Goal: Task Accomplishment & Management: Complete application form

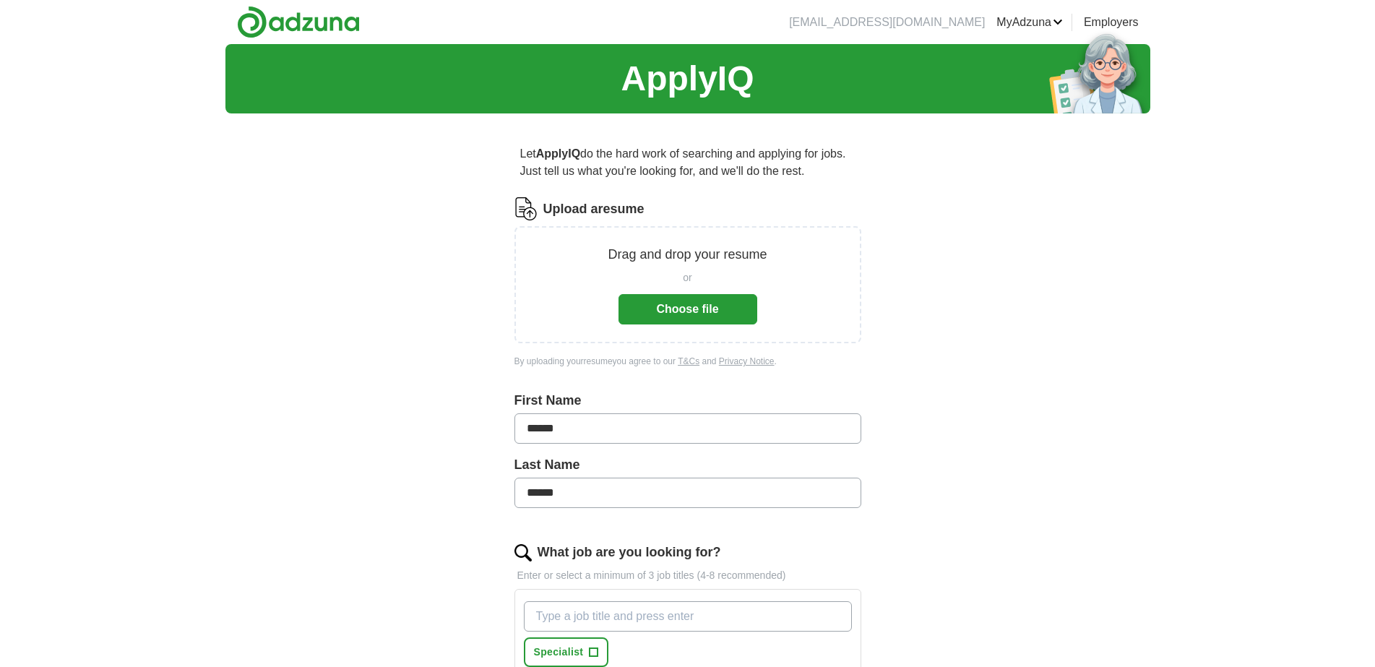
drag, startPoint x: 714, startPoint y: 298, endPoint x: 713, endPoint y: 306, distance: 7.3
click at [714, 301] on button "Choose file" at bounding box center [688, 309] width 139 height 30
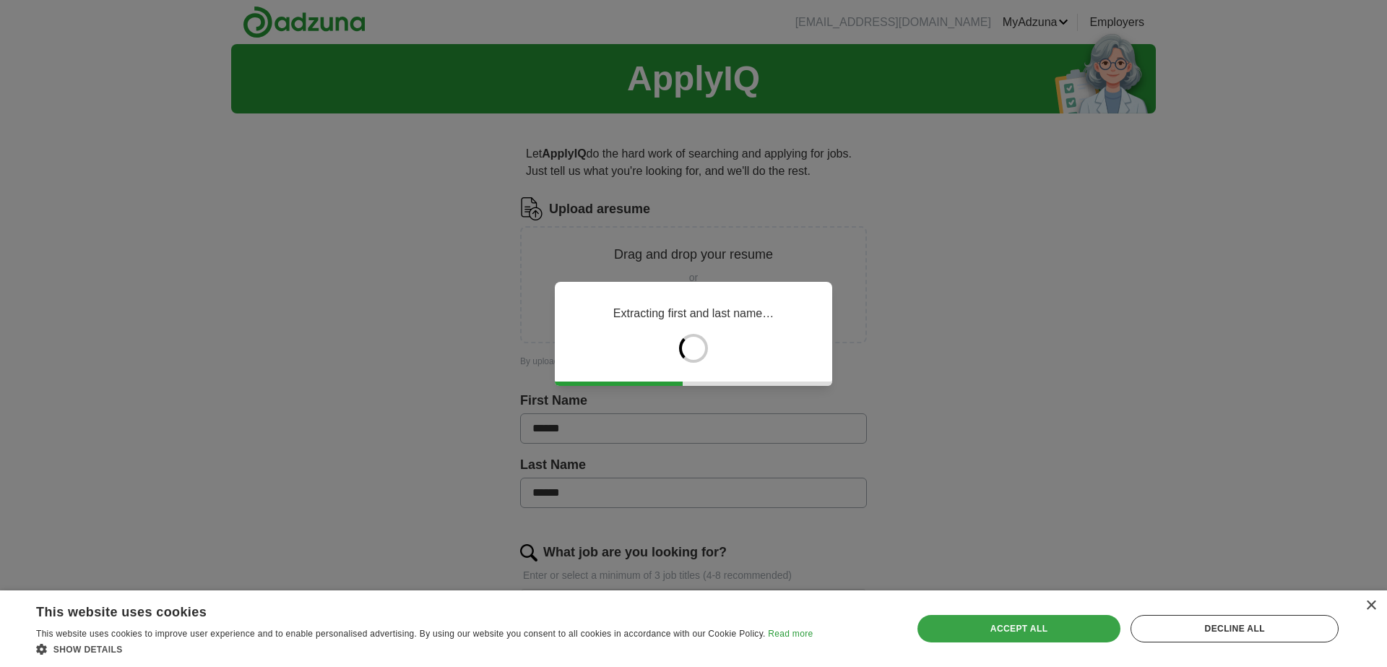
click at [1084, 629] on div "Accept all" at bounding box center [1020, 628] width 204 height 27
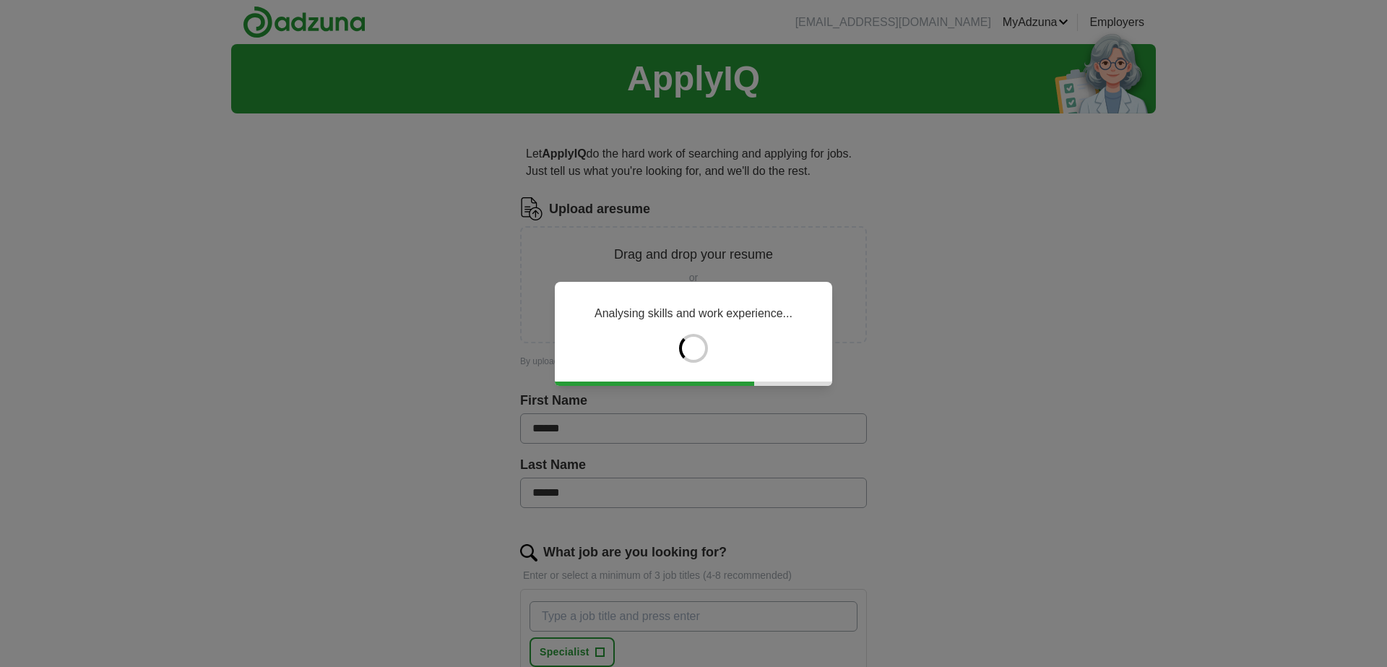
click at [574, 608] on div "Analysing skills and work experience..." at bounding box center [693, 333] width 1387 height 667
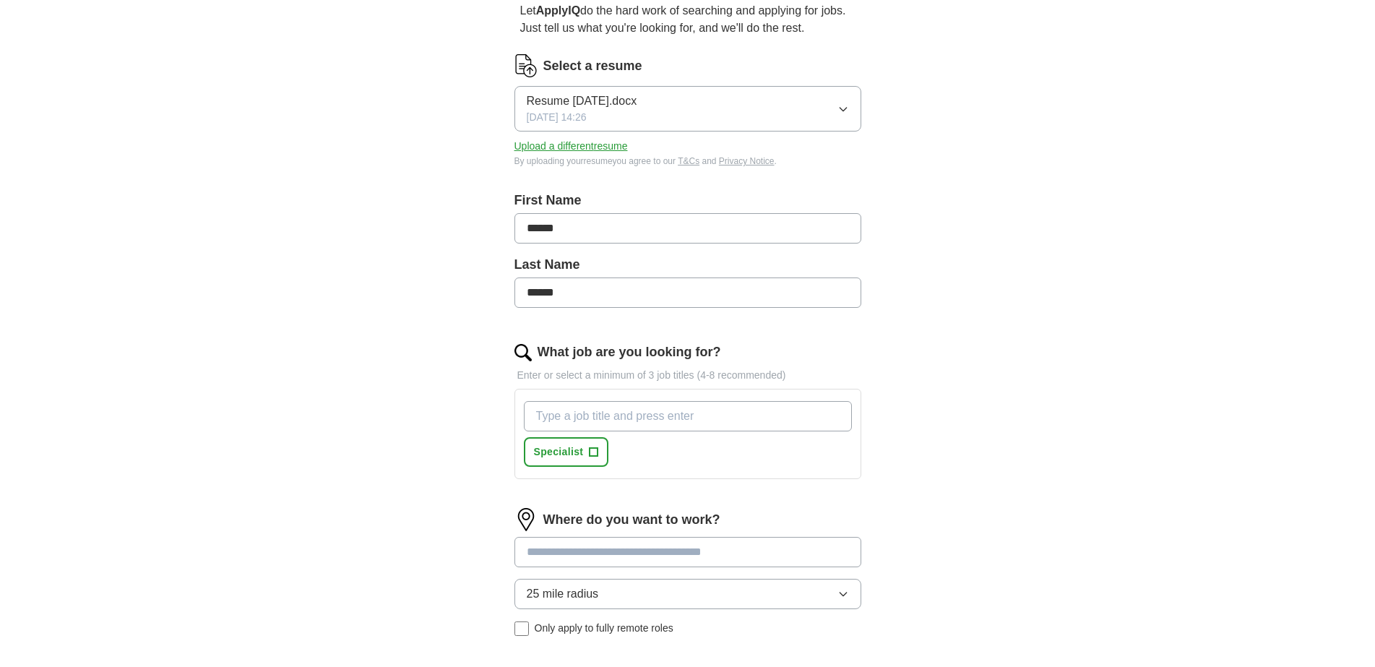
scroll to position [145, 0]
click at [607, 412] on input "What job are you looking for?" at bounding box center [688, 415] width 328 height 30
click at [567, 450] on span "Specialist" at bounding box center [559, 450] width 50 height 15
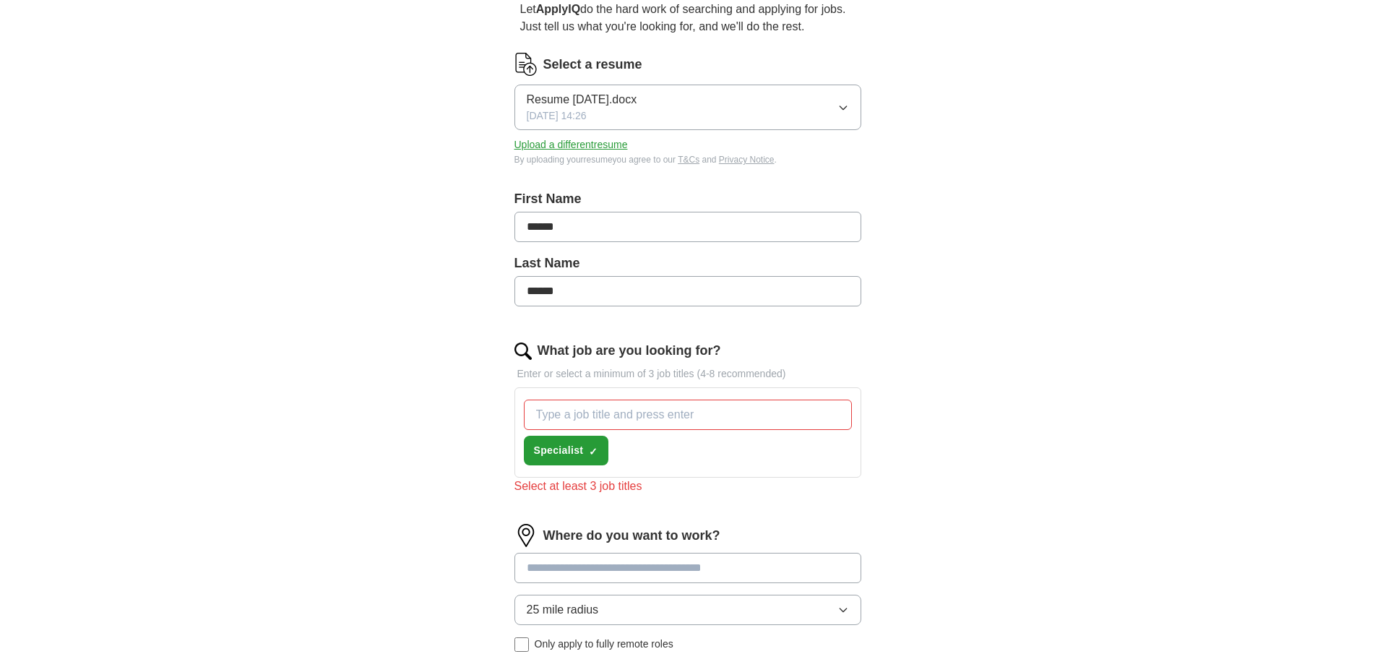
click at [631, 453] on div "Specialist ✓ ×" at bounding box center [688, 432] width 334 height 77
click at [569, 417] on input "What job are you looking for?" at bounding box center [688, 415] width 328 height 30
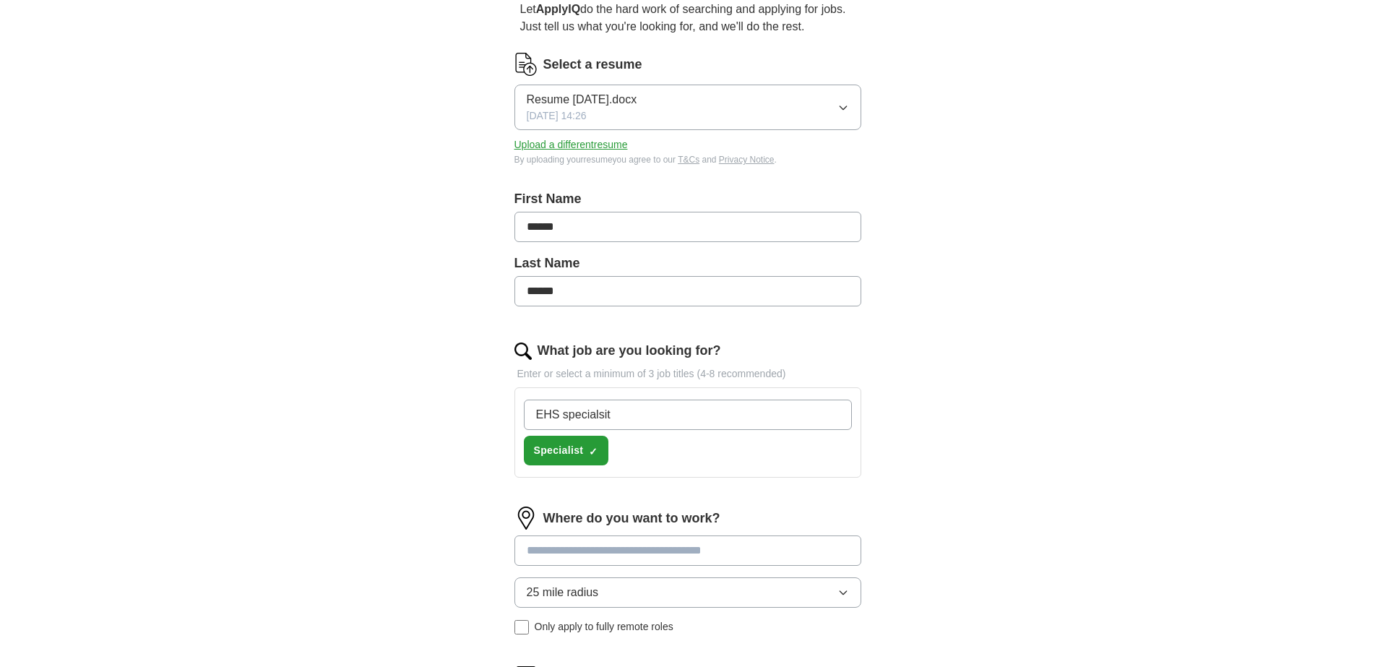
click at [1158, 422] on div "ApplyIQ Let ApplyIQ do the hard work of searching and applying for jobs. Just t…" at bounding box center [687, 345] width 1375 height 891
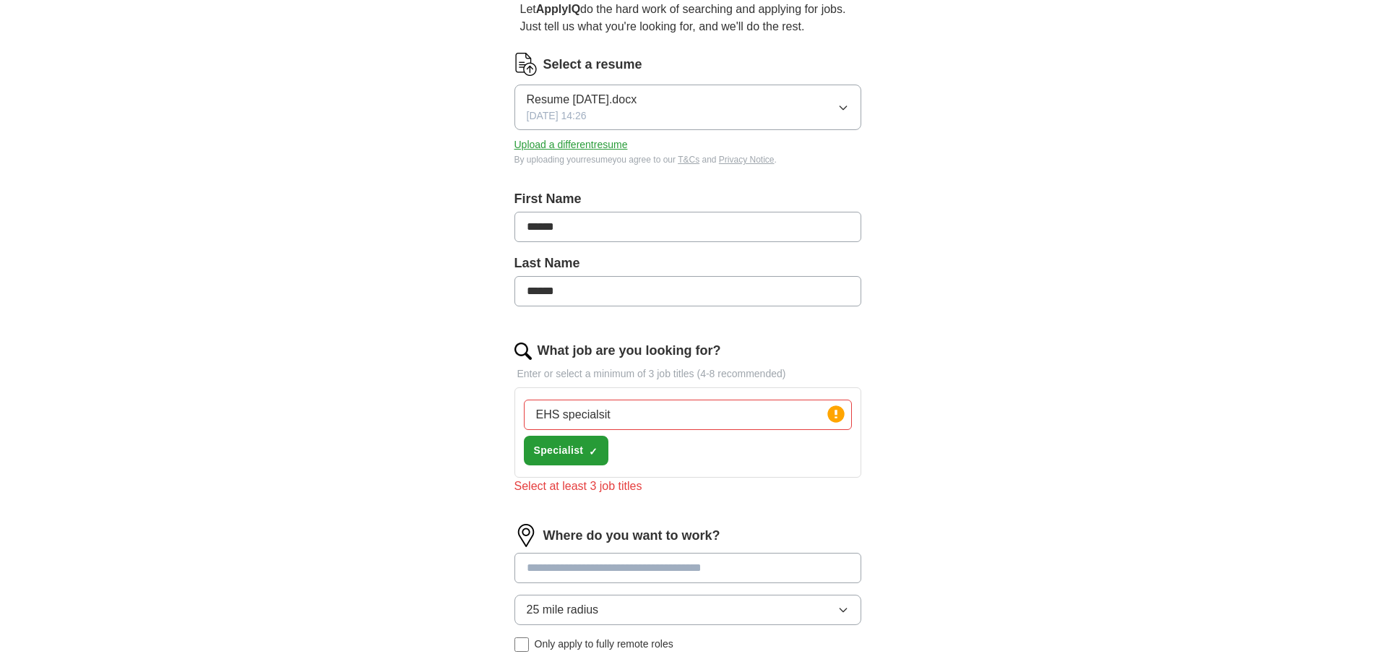
drag, startPoint x: 592, startPoint y: 411, endPoint x: 944, endPoint y: 452, distance: 354.2
click at [982, 444] on div "ApplyIQ Let ApplyIQ do the hard work of searching and applying for jobs. Just t…" at bounding box center [687, 354] width 925 height 908
click at [593, 416] on input "EHS specialsit" at bounding box center [688, 415] width 328 height 30
click at [604, 412] on input "EHS specialsit" at bounding box center [688, 415] width 328 height 30
click at [603, 414] on input "EHS specialit" at bounding box center [688, 415] width 328 height 30
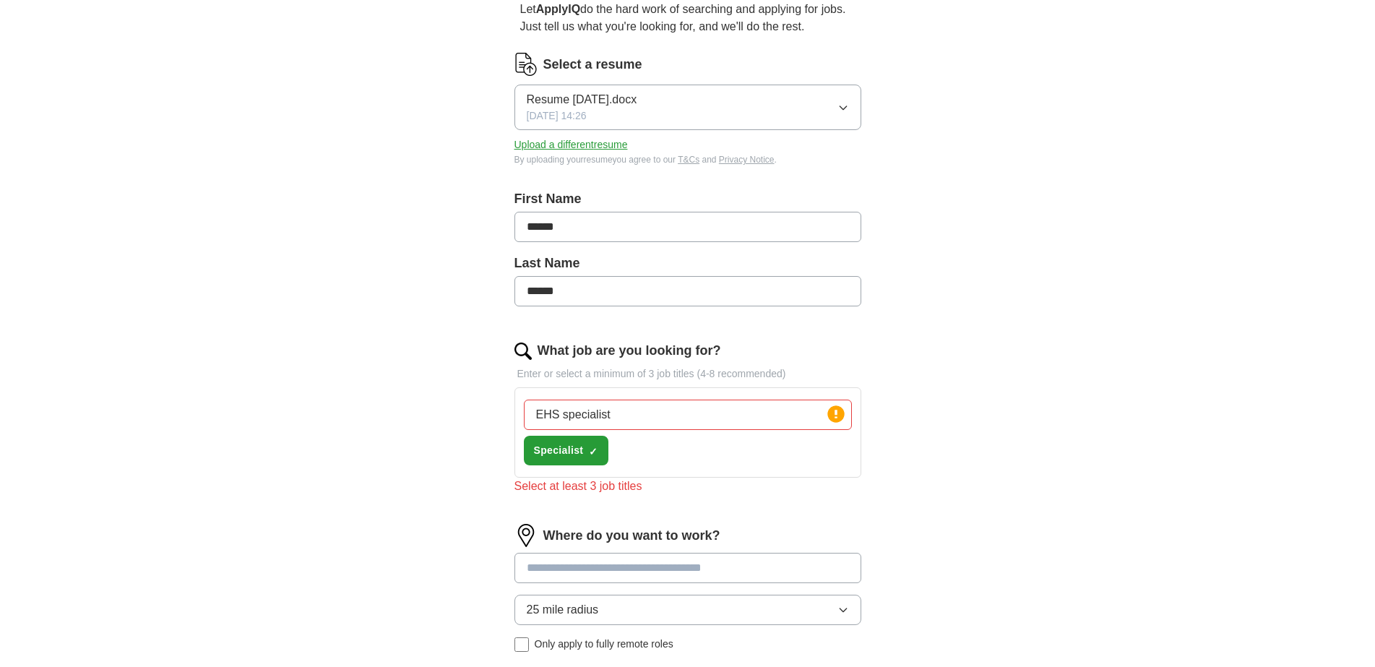
click at [621, 508] on form "Select a resume Resume 9-3-25.docx 09/04/2025, 14:26 Upload a different resume …" at bounding box center [688, 420] width 347 height 735
click at [630, 406] on input "EHS specialist" at bounding box center [688, 415] width 328 height 30
click at [844, 420] on icon at bounding box center [836, 414] width 20 height 20
click at [664, 421] on input "EHS specialist" at bounding box center [688, 415] width 328 height 30
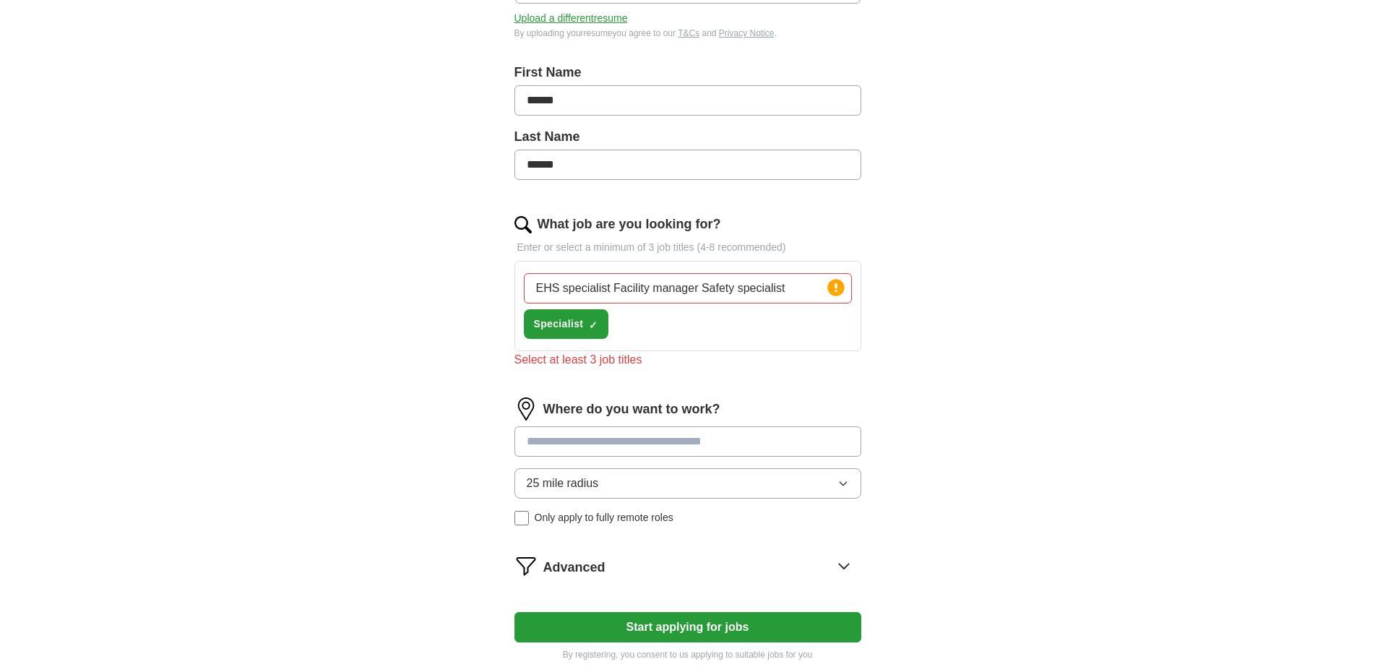
scroll to position [289, 0]
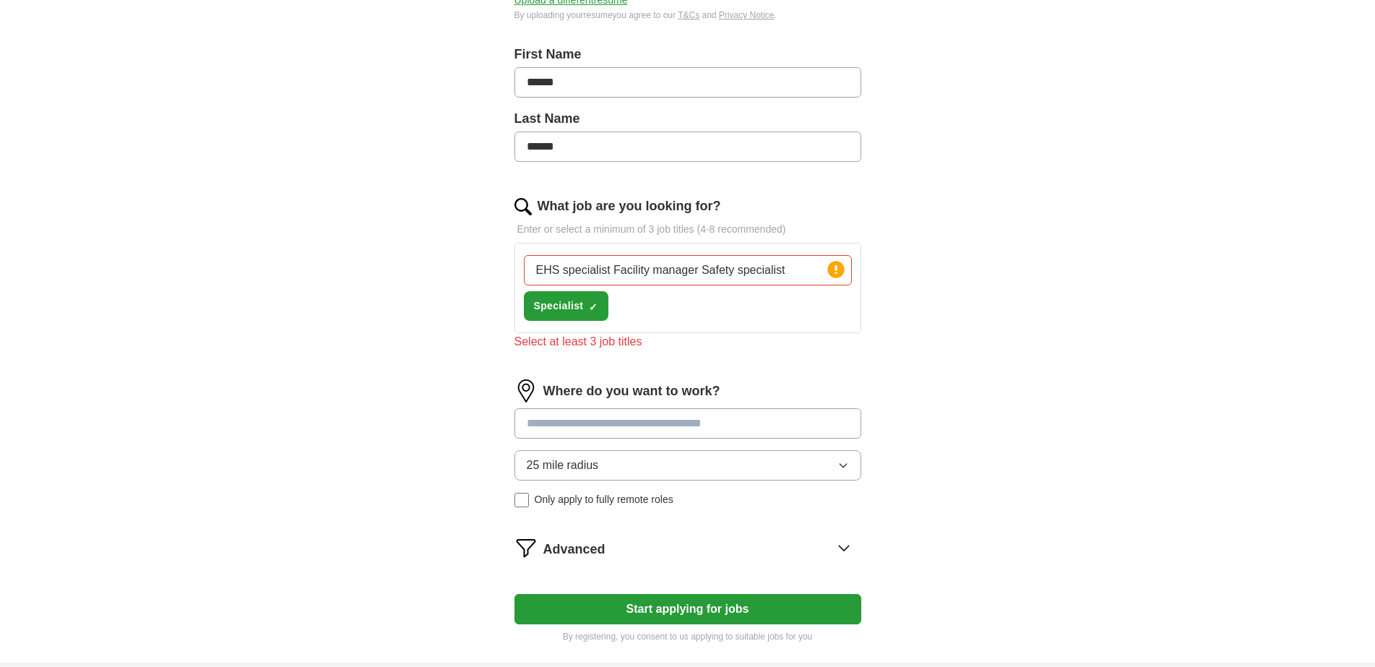
type input "EHS specialist Facility manager Safety specialist"
click at [851, 464] on button "25 mile radius" at bounding box center [688, 465] width 347 height 30
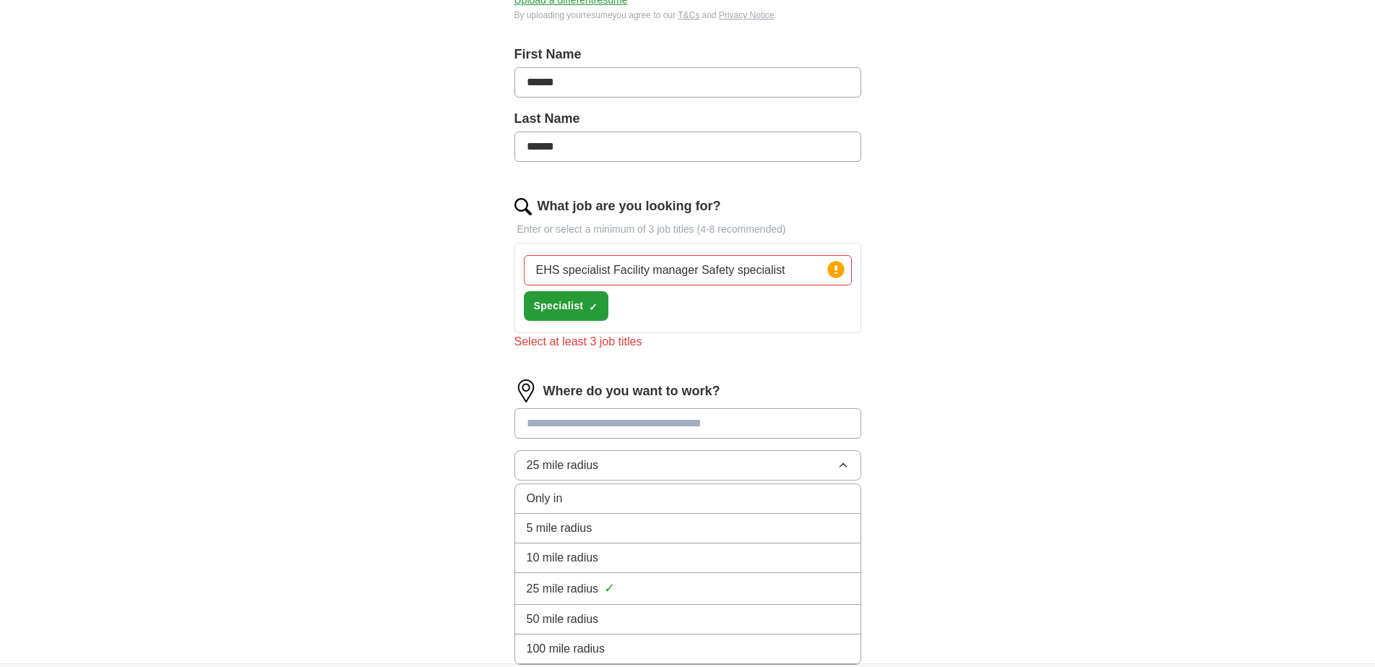
click at [606, 619] on div "50 mile radius" at bounding box center [688, 619] width 322 height 17
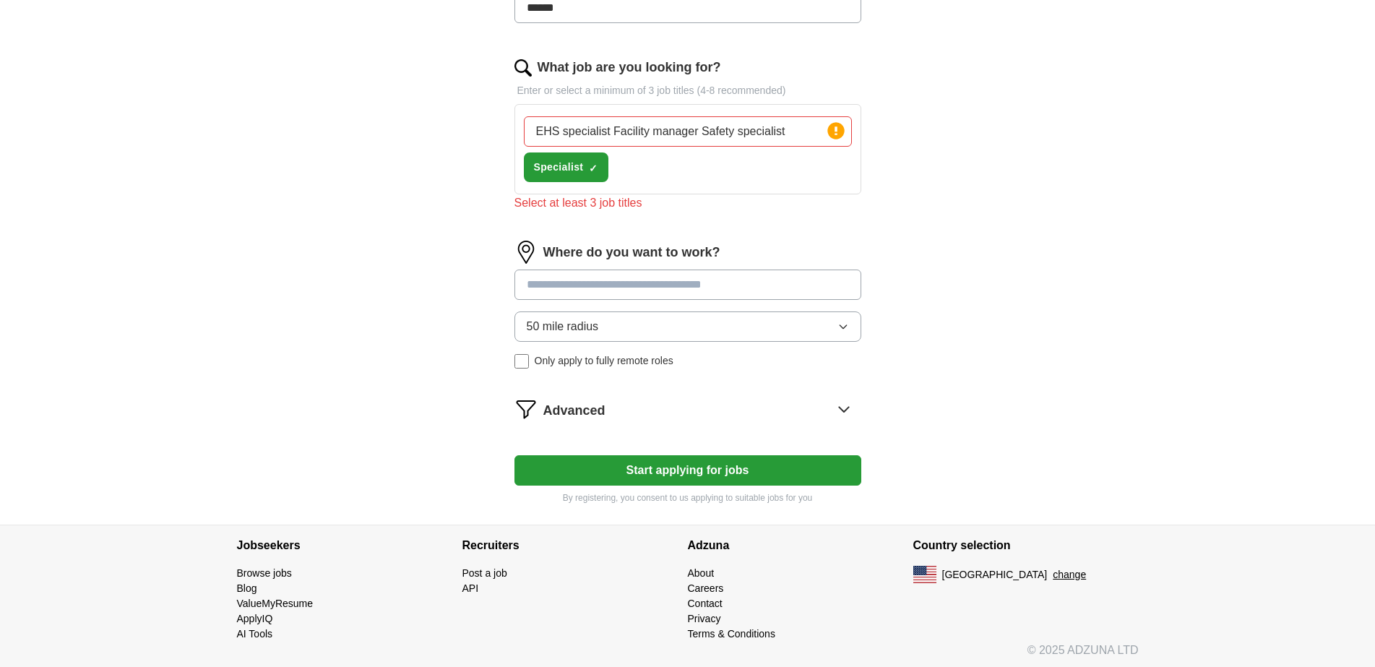
scroll to position [431, 0]
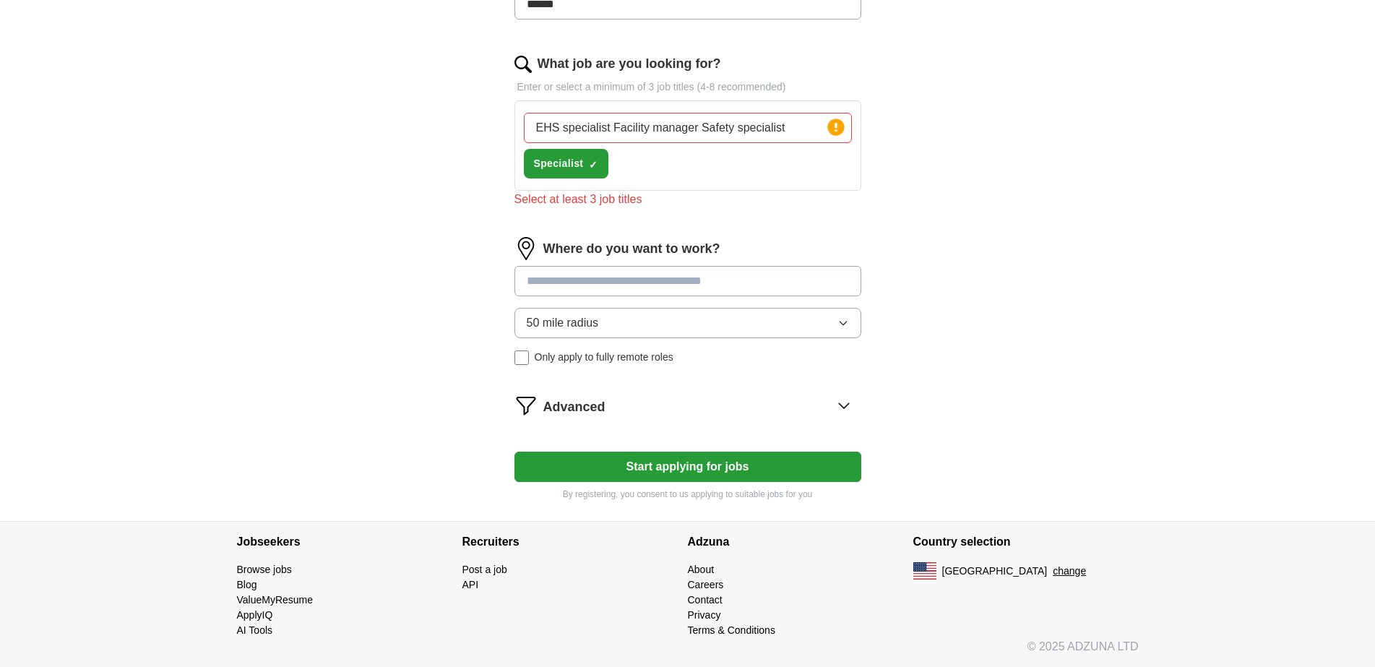
click at [722, 475] on button "Start applying for jobs" at bounding box center [688, 467] width 347 height 30
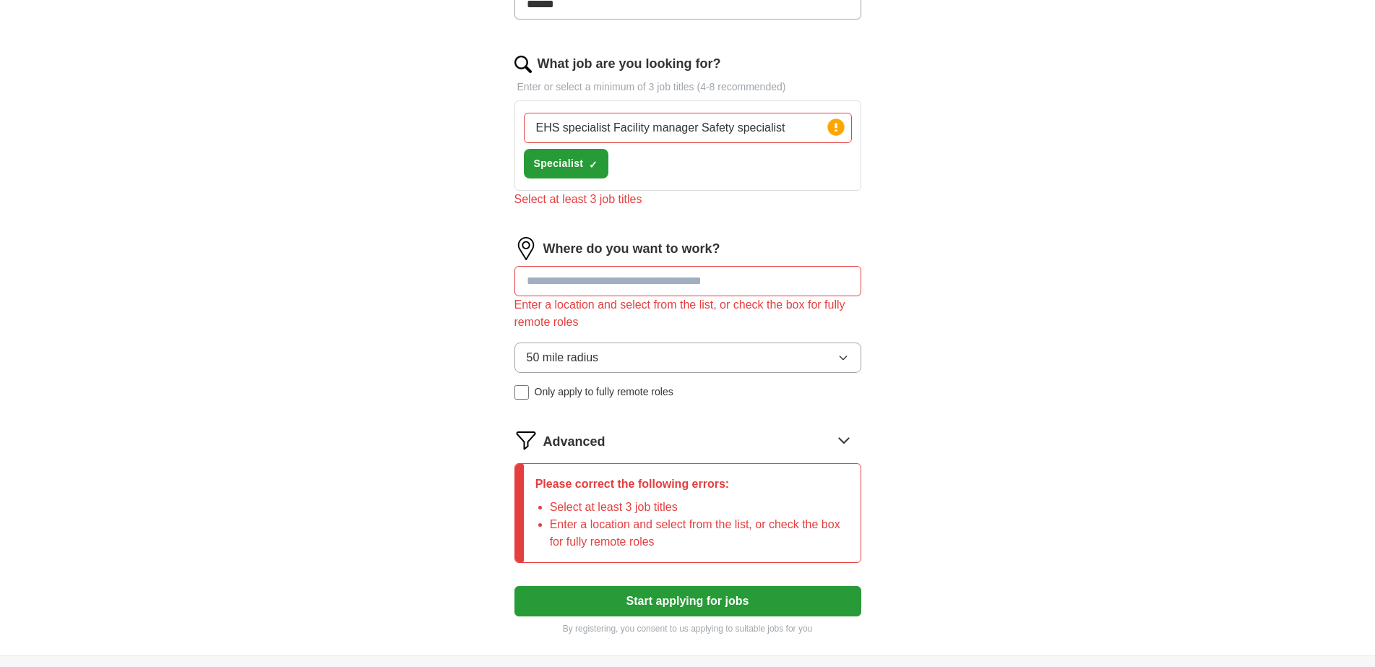
click at [678, 277] on input at bounding box center [688, 281] width 347 height 30
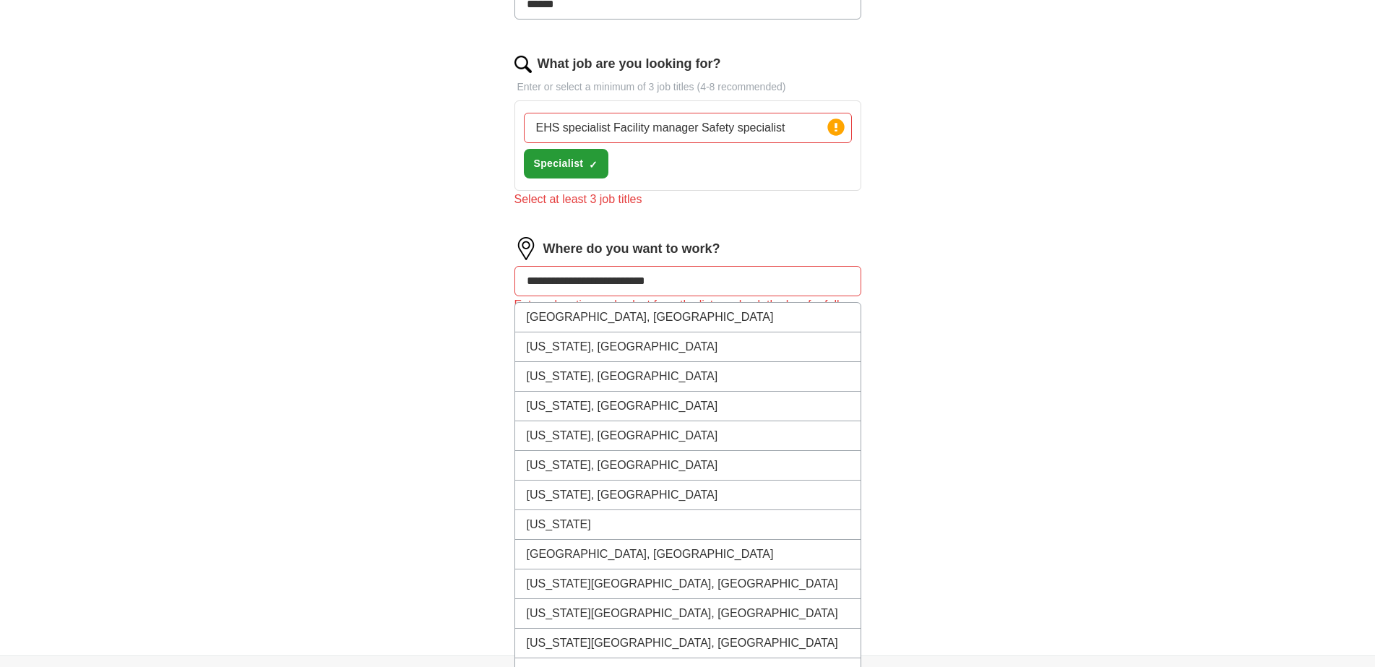
type input "**********"
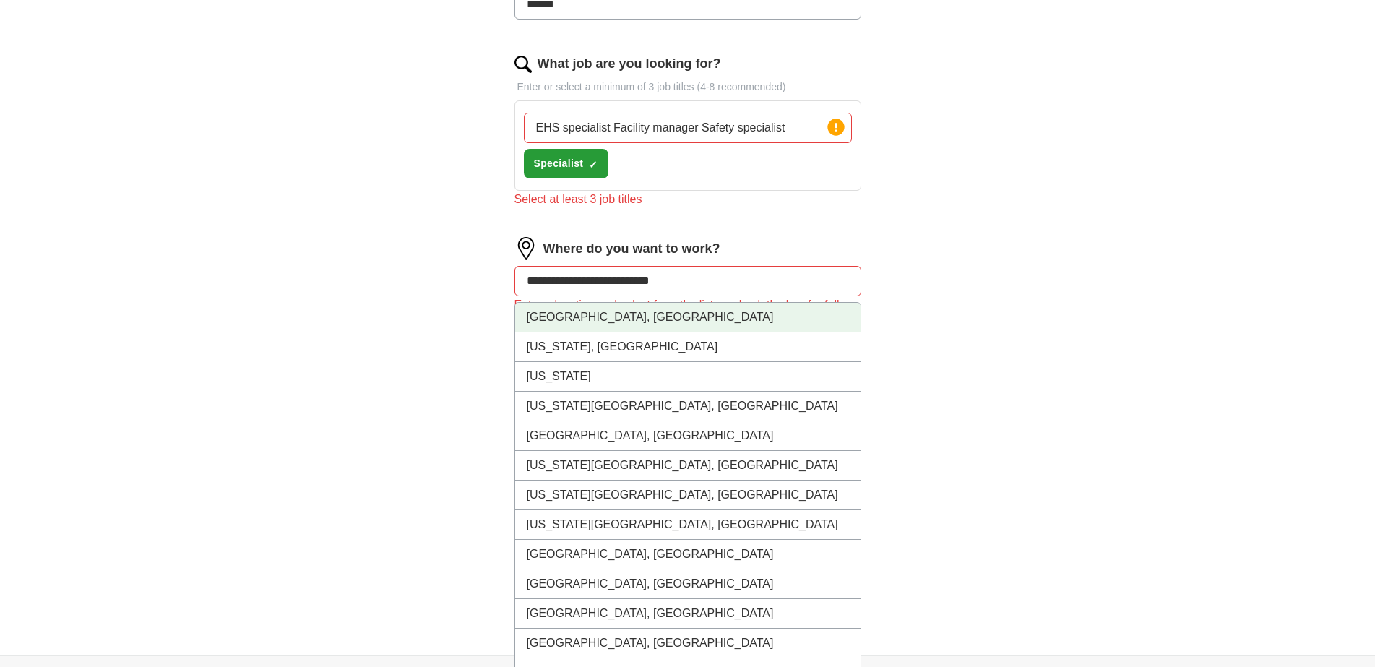
click at [598, 324] on li "Ann Arbor, MI" at bounding box center [687, 318] width 345 height 30
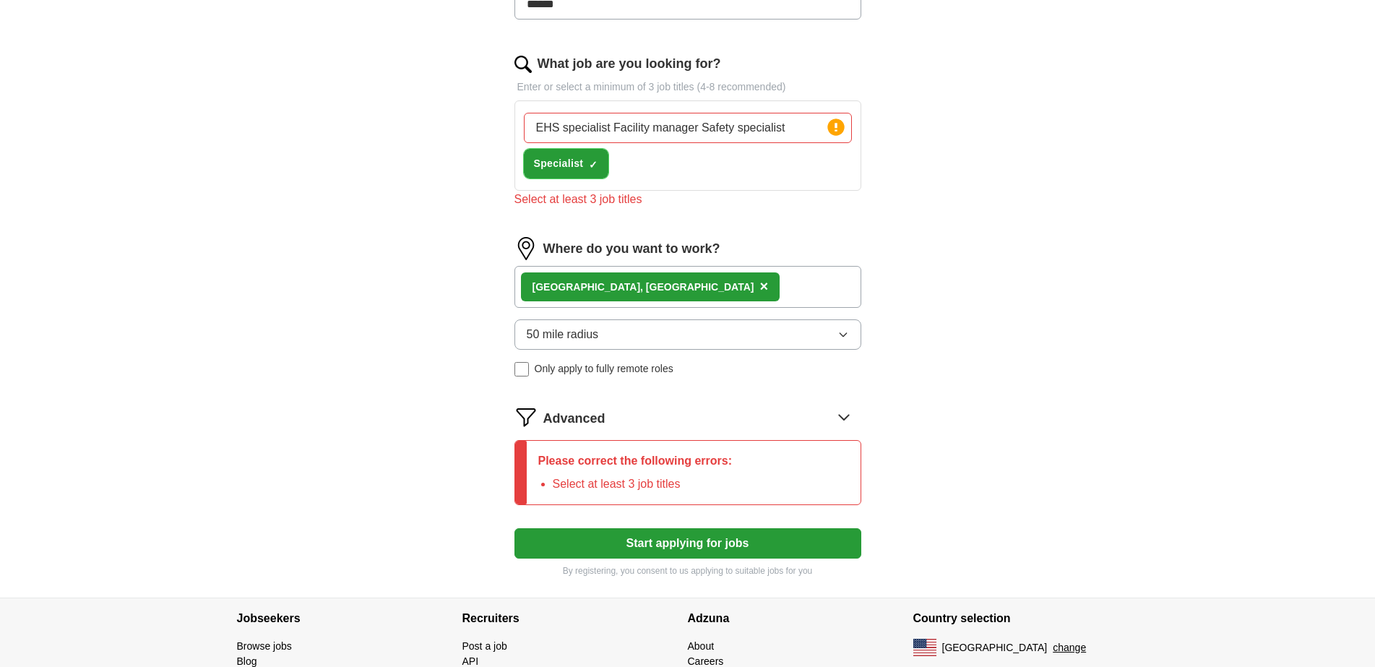
click at [0, 0] on span "×" at bounding box center [0, 0] width 0 height 0
click at [629, 164] on div "EHS specialist Facility manager Safety specialist Press return to add title Spe…" at bounding box center [688, 145] width 334 height 77
click at [640, 169] on div "EHS specialist Facility manager Safety specialist Press return to add title Spe…" at bounding box center [688, 145] width 334 height 77
click at [620, 158] on div "EHS specialist Facility manager Safety specialist Press return to add title Spe…" at bounding box center [688, 145] width 334 height 77
click at [594, 165] on span "+" at bounding box center [594, 164] width 9 height 12
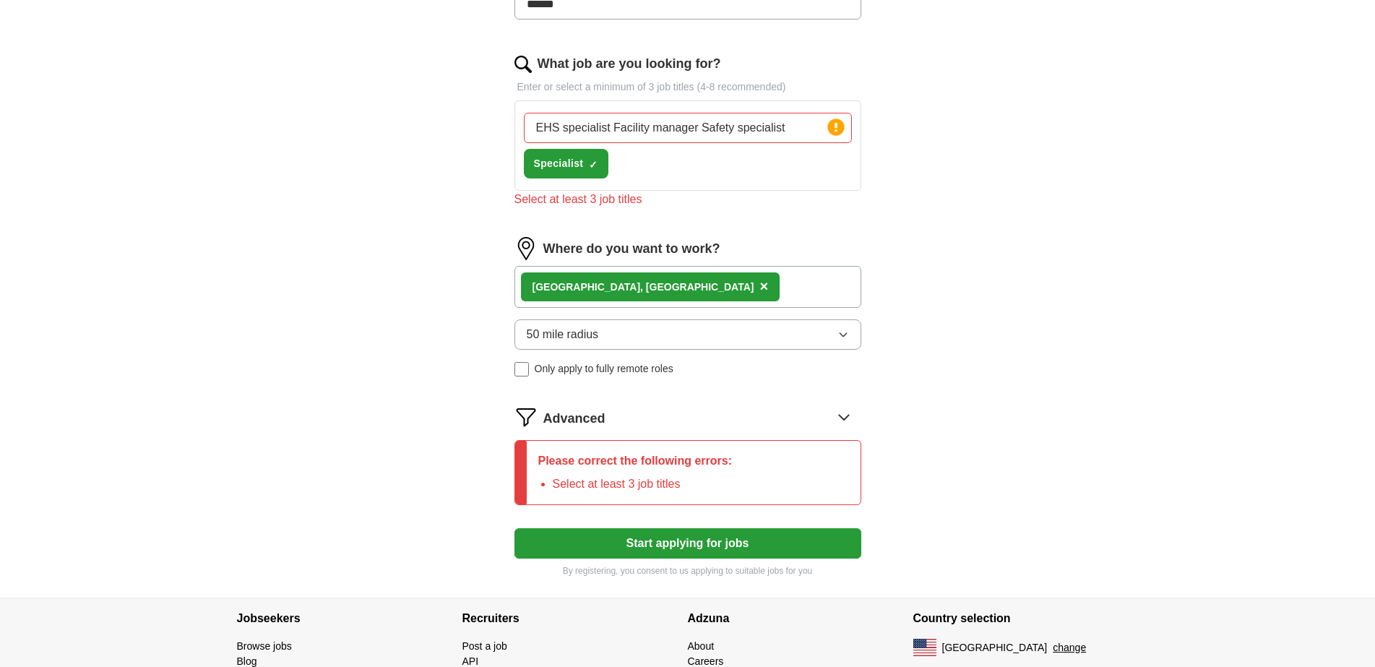
click at [648, 163] on div "EHS specialist Facility manager Safety specialist Press return to add title Spe…" at bounding box center [688, 145] width 334 height 77
drag, startPoint x: 793, startPoint y: 125, endPoint x: 525, endPoint y: 134, distance: 269.0
click at [525, 134] on input "EHS specialist Facility manager Safety specialist" at bounding box center [688, 128] width 328 height 30
click at [653, 158] on div "Safety Speci8alist Press return to add title Specialist ✓ ×" at bounding box center [688, 145] width 334 height 77
click at [608, 129] on input "Safety Speci8alist" at bounding box center [688, 128] width 328 height 30
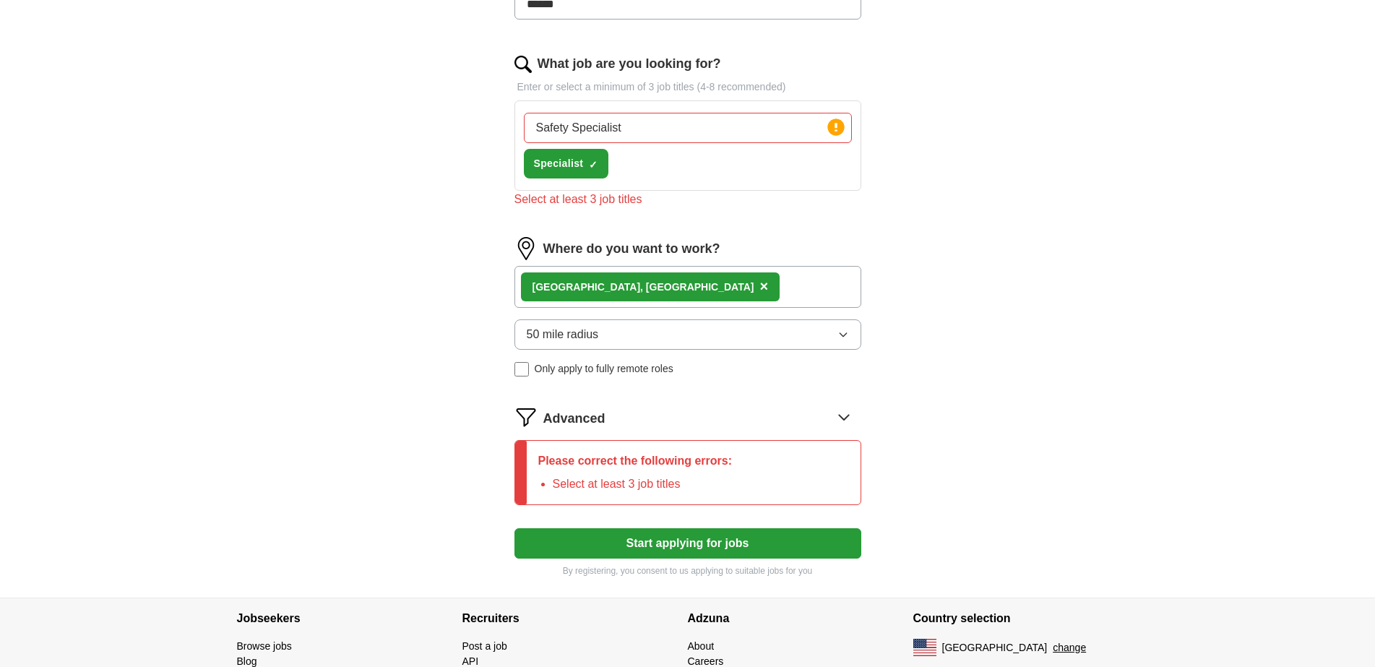
click at [655, 126] on input "Safety Specialist" at bounding box center [688, 128] width 328 height 30
click at [569, 64] on label "What job are you looking for?" at bounding box center [630, 64] width 184 height 20
click at [569, 113] on input "Safety Specialist EHS" at bounding box center [688, 128] width 328 height 30
click at [697, 539] on button "Start applying for jobs" at bounding box center [688, 543] width 347 height 30
click at [627, 486] on li "Select at least 3 job titles" at bounding box center [643, 483] width 180 height 17
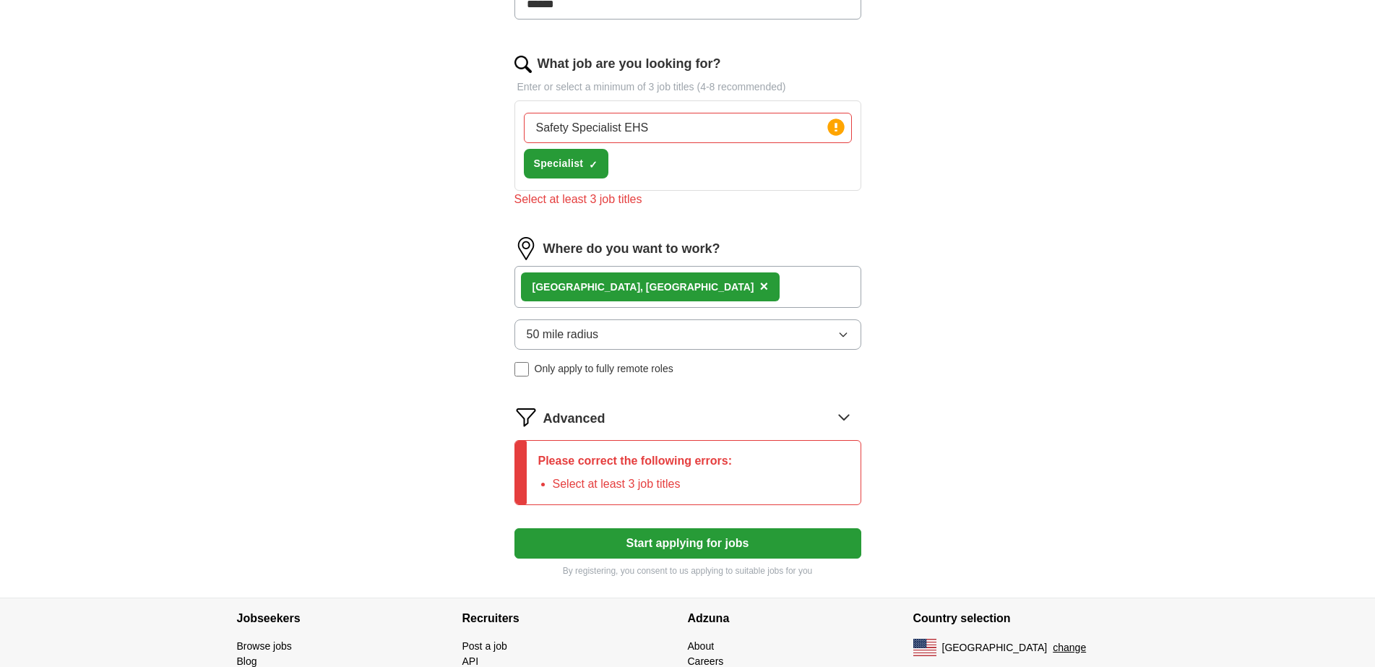
click at [626, 477] on li "Select at least 3 job titles" at bounding box center [643, 483] width 180 height 17
drag, startPoint x: 574, startPoint y: 126, endPoint x: 473, endPoint y: 128, distance: 101.9
click at [473, 128] on div "Let ApplyIQ do the hard work of searching and applying for jobs. Just tell us w…" at bounding box center [688, 146] width 462 height 904
click at [572, 155] on button "Specialist ✓ ×" at bounding box center [566, 164] width 85 height 30
click at [662, 164] on div "Specialist EHS Press return to add title Specialist +" at bounding box center [688, 145] width 334 height 77
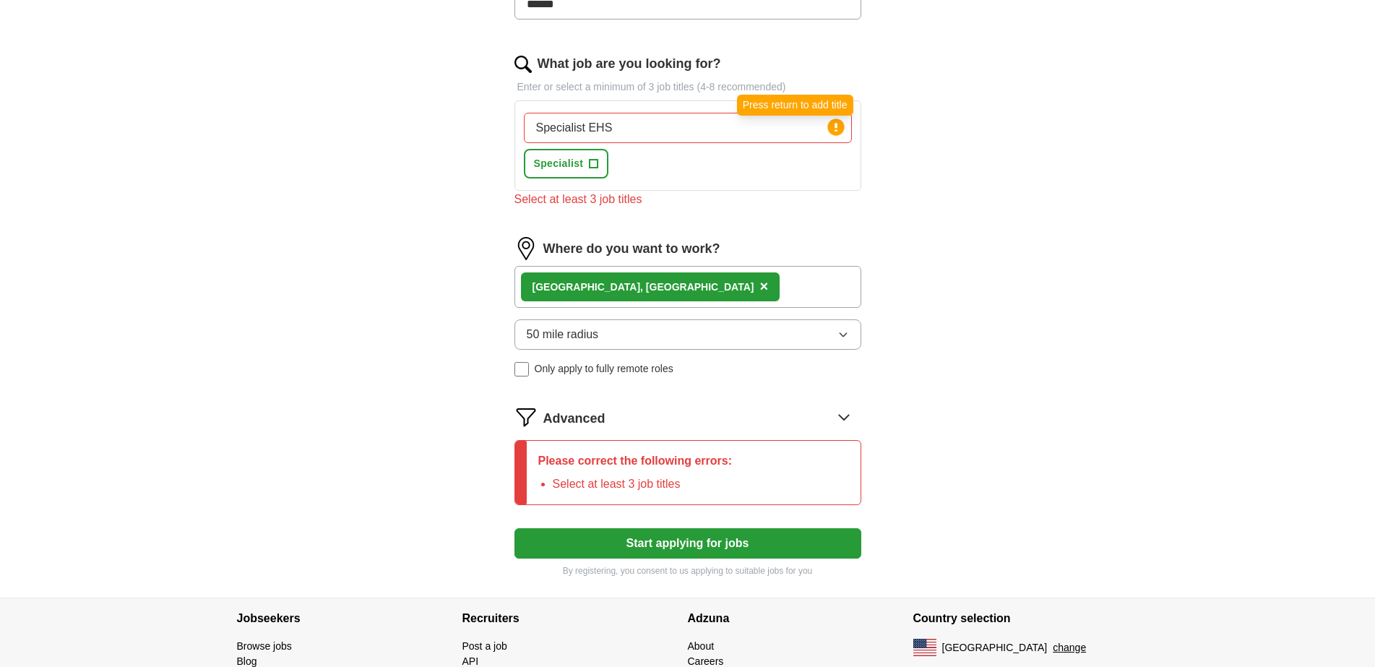
click at [836, 126] on icon at bounding box center [836, 127] width 3 height 9
click at [593, 163] on span "+" at bounding box center [594, 164] width 9 height 12
click at [624, 127] on input "Specialist EHS" at bounding box center [688, 128] width 328 height 30
click at [686, 131] on input "Specialist EHS" at bounding box center [688, 128] width 328 height 30
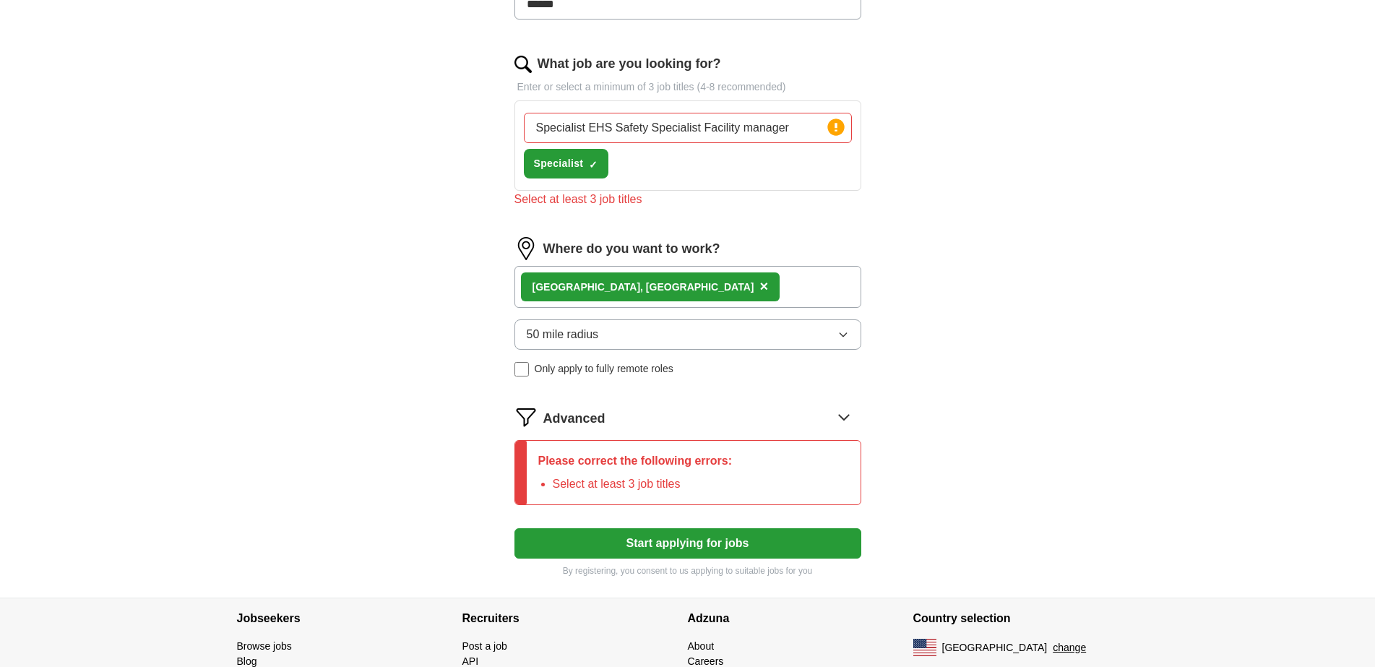
click at [755, 128] on input "Specialist EHS Safety Specialist Facility manager" at bounding box center [688, 128] width 328 height 30
type input "Specialist EHS Safety Specialist Facility Manager"
click at [673, 545] on button "Start applying for jobs" at bounding box center [688, 543] width 347 height 30
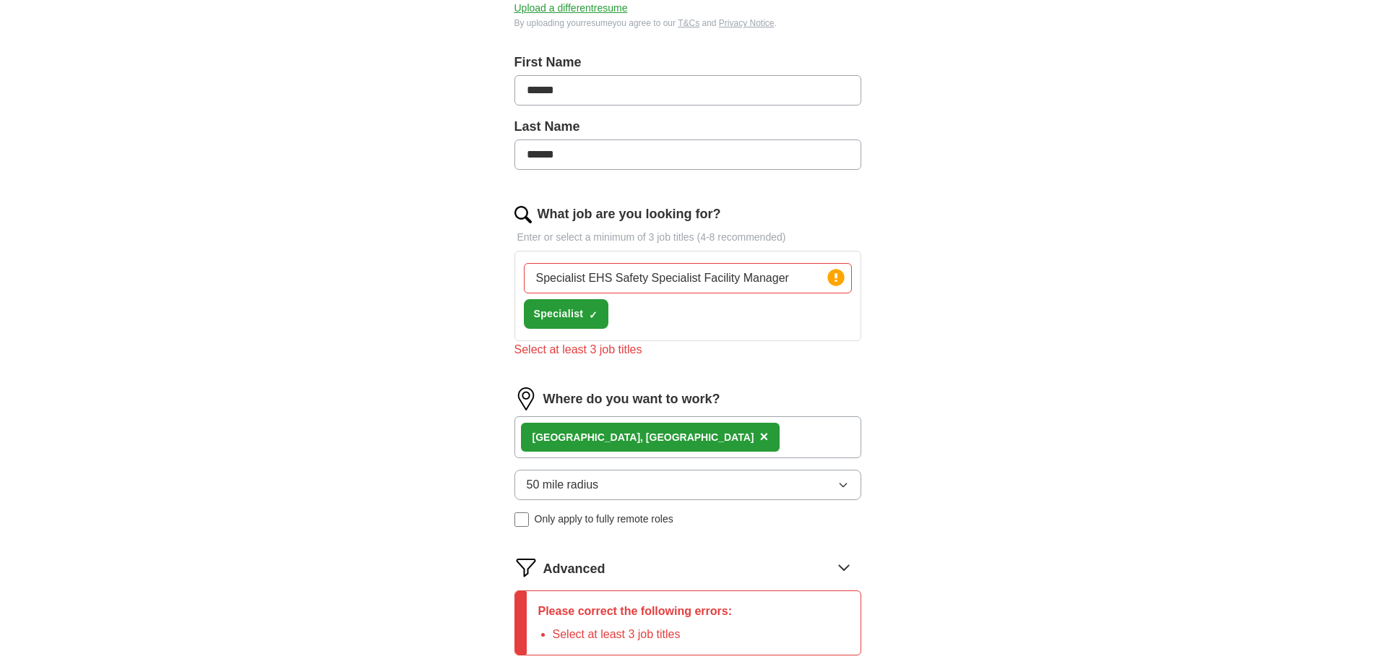
scroll to position [287, 0]
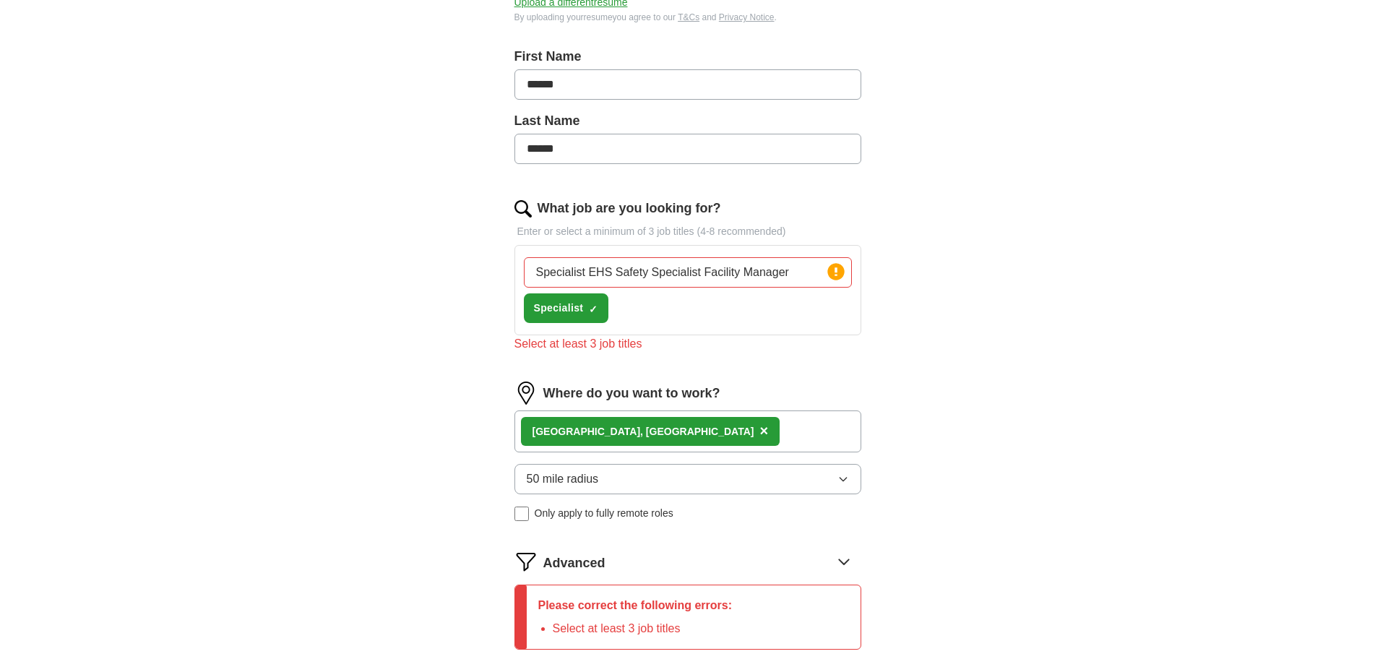
drag, startPoint x: 803, startPoint y: 267, endPoint x: 426, endPoint y: 292, distance: 378.1
click at [426, 292] on div "ApplyIQ Let ApplyIQ do the hard work of searching and applying for jobs. Just t…" at bounding box center [687, 249] width 925 height 985
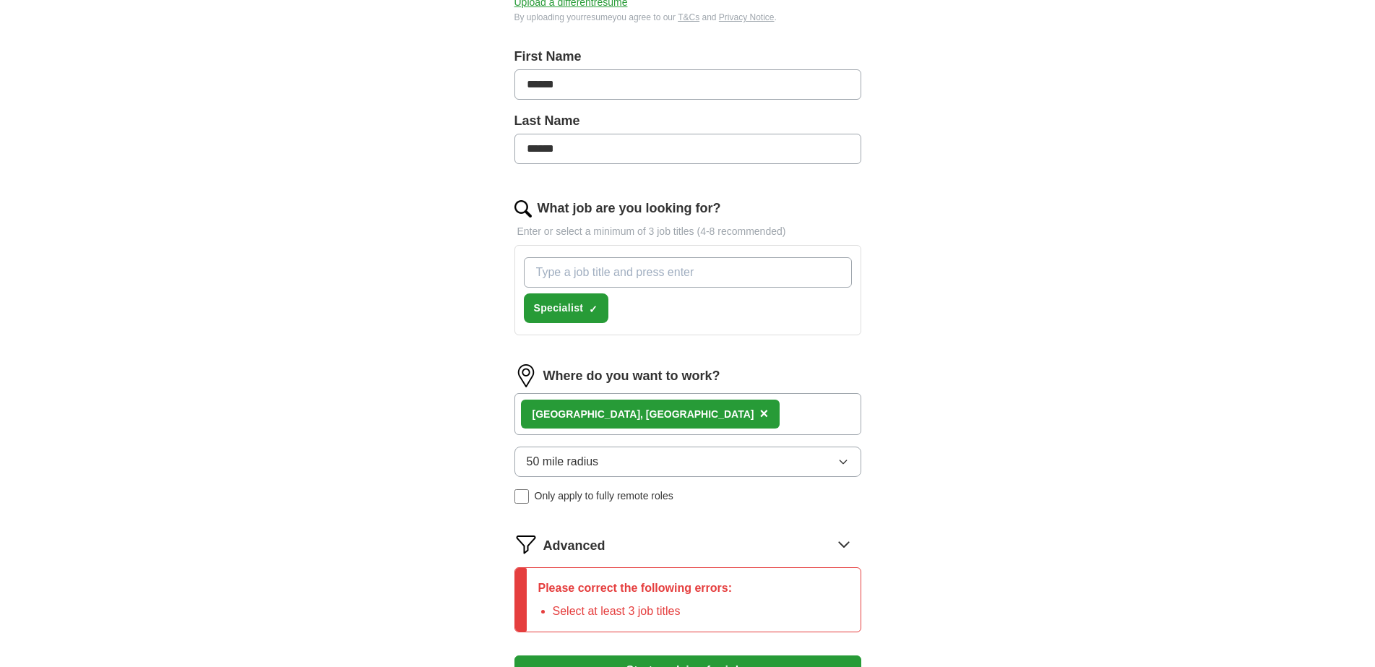
click at [609, 413] on div "Ann Arbor, MI ×" at bounding box center [688, 414] width 347 height 42
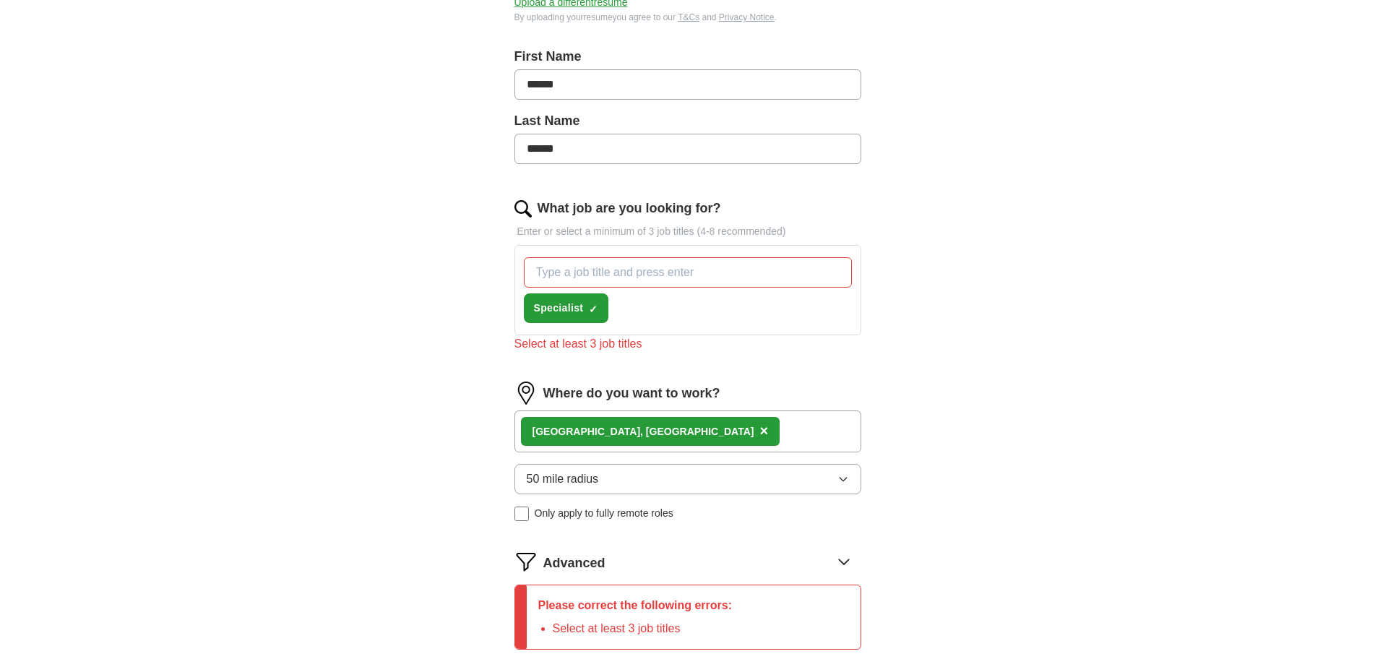
click at [629, 427] on div "Ann Arbor, MI ×" at bounding box center [688, 431] width 347 height 42
click at [759, 432] on span "×" at bounding box center [763, 431] width 9 height 16
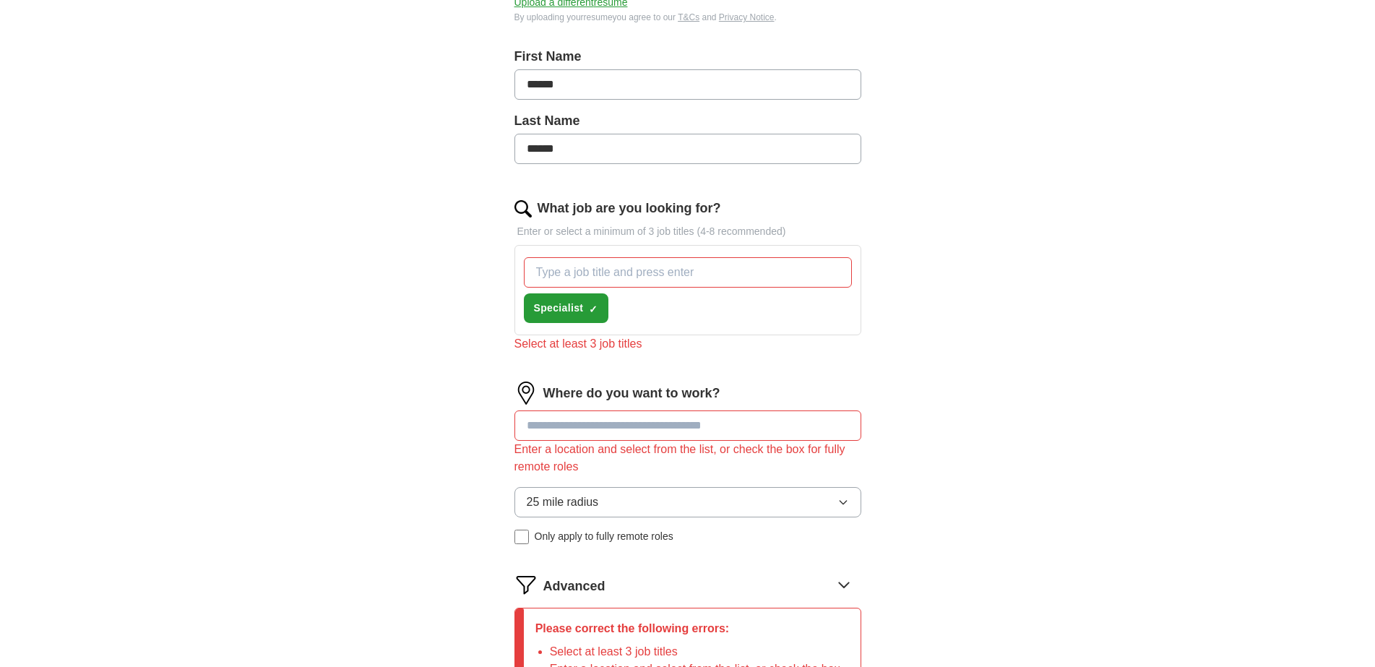
click at [578, 429] on input at bounding box center [688, 425] width 347 height 30
type input "******"
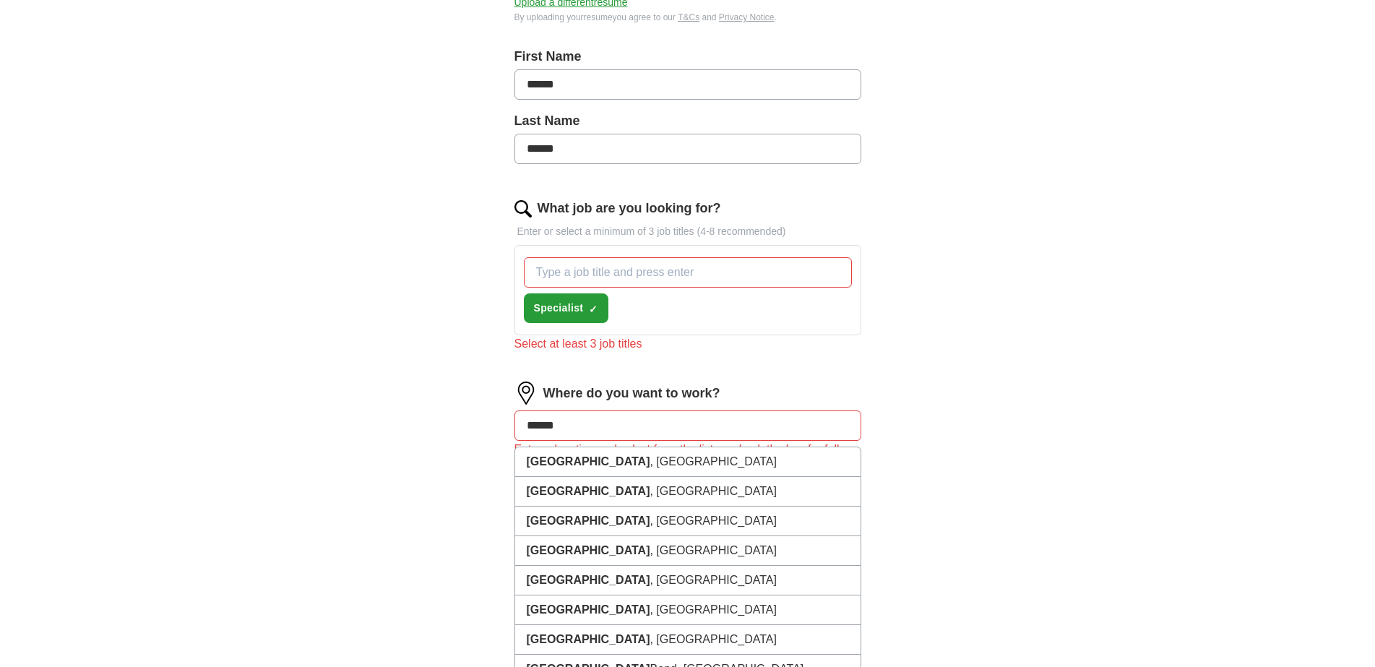
scroll to position [215, 0]
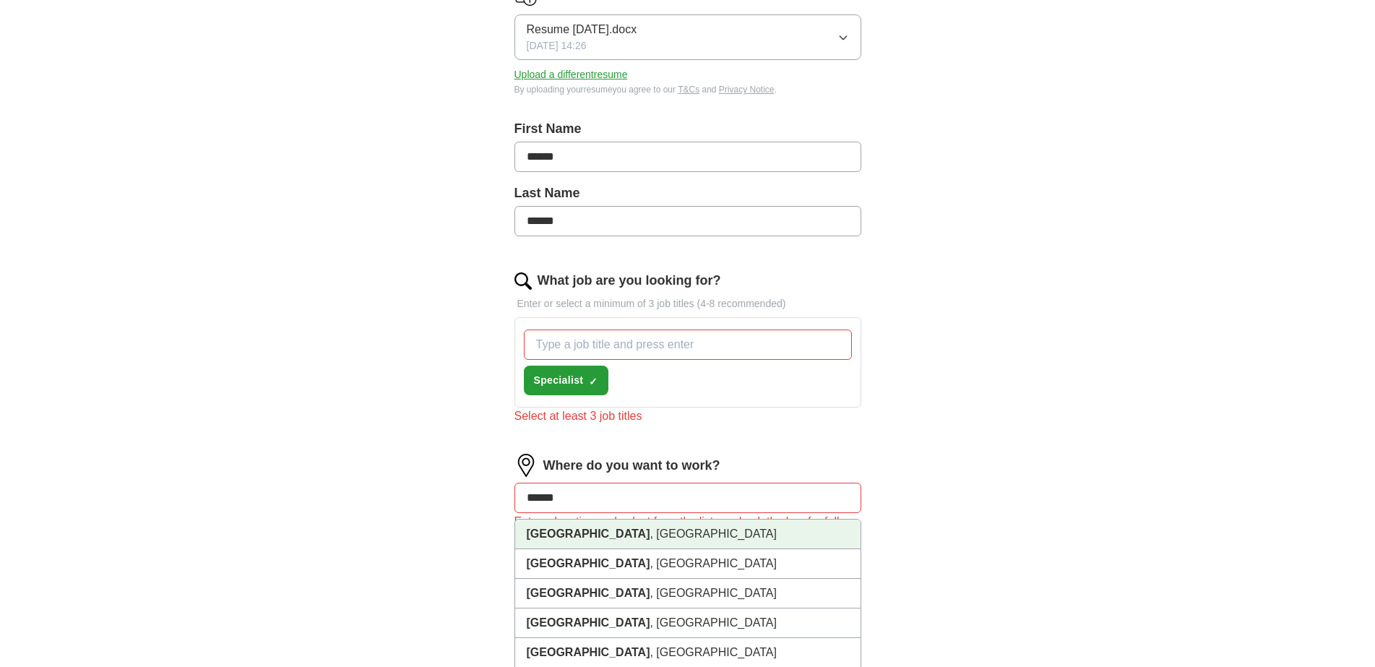
click at [575, 540] on li "Toledo , OH" at bounding box center [687, 535] width 345 height 30
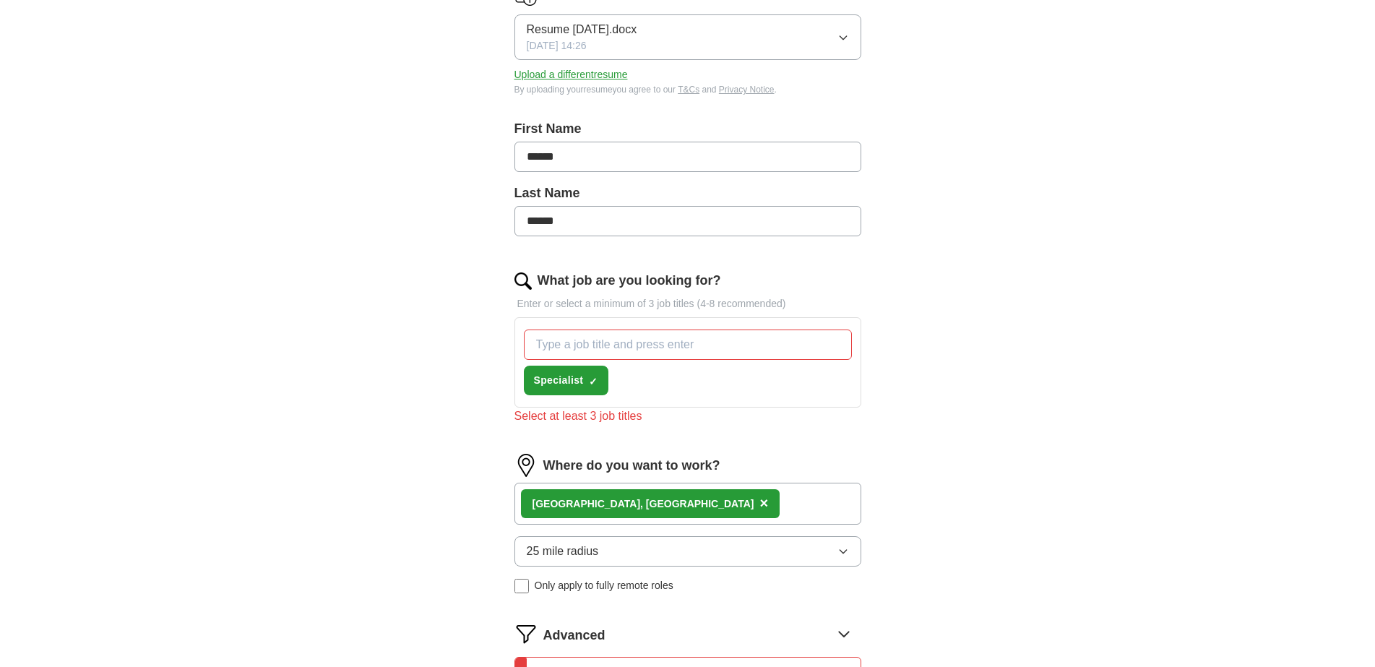
scroll to position [359, 0]
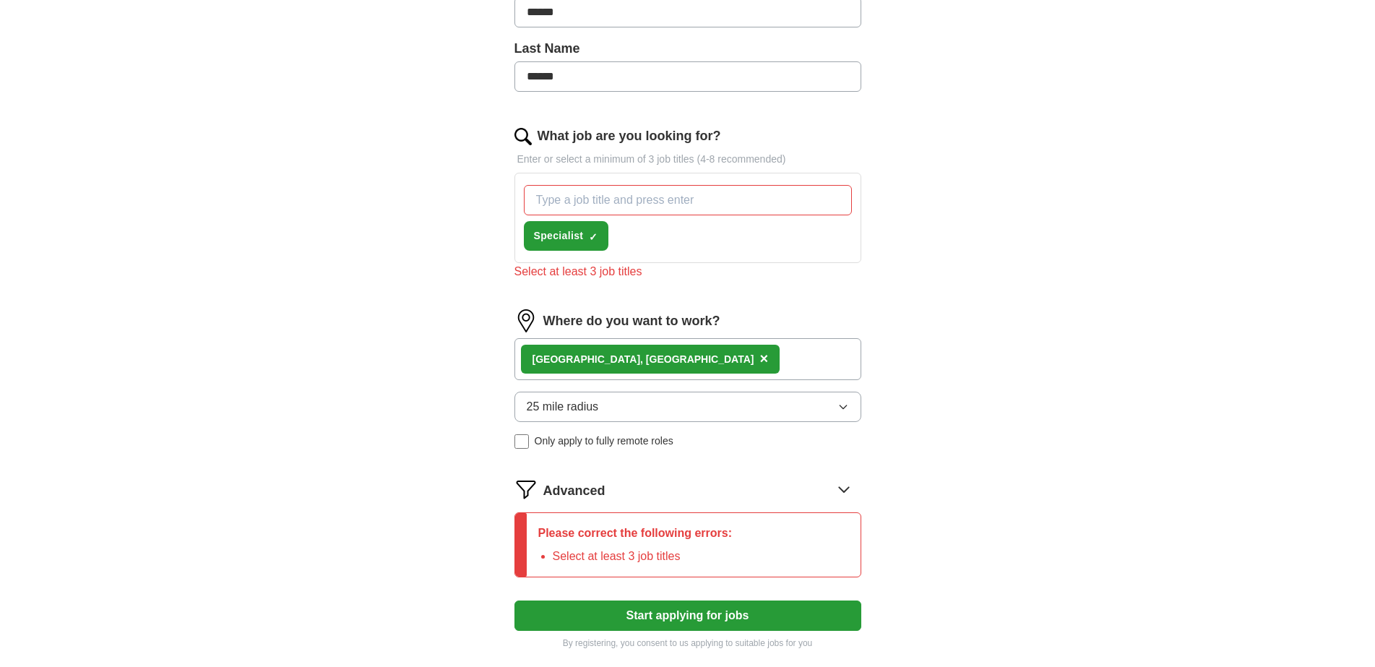
click at [842, 409] on icon "button" at bounding box center [844, 407] width 12 height 12
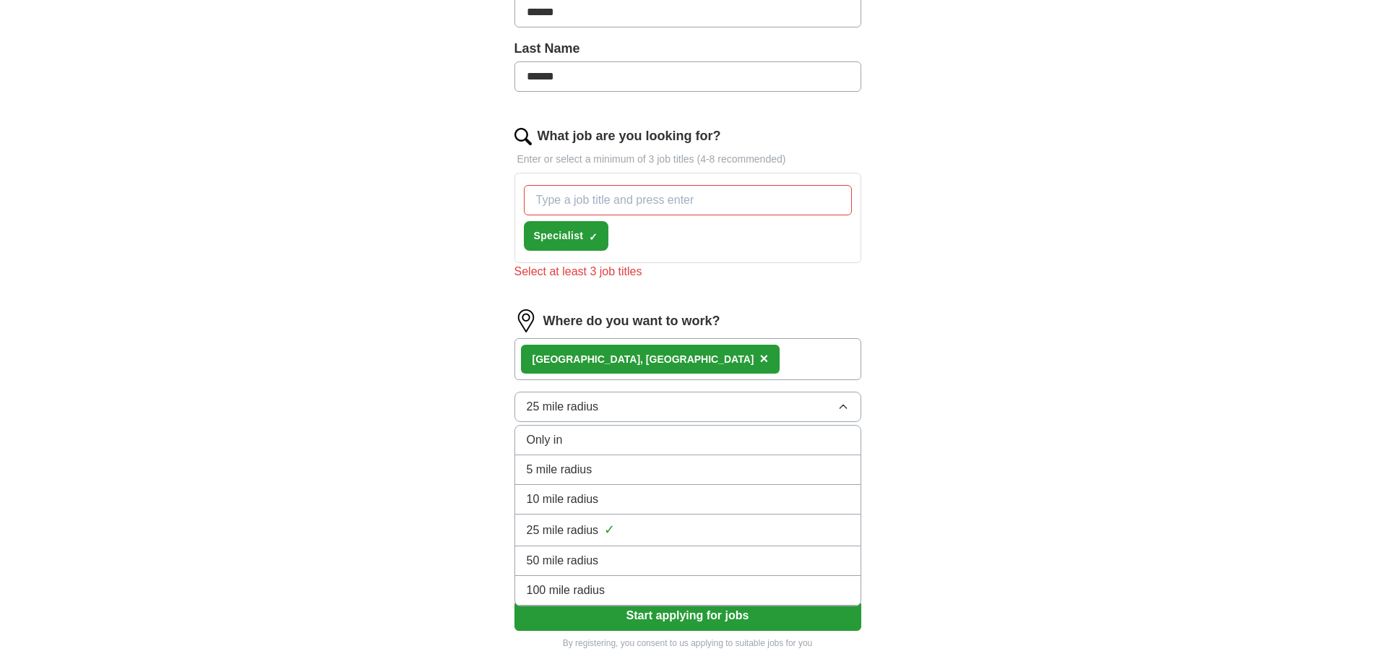
click at [572, 559] on span "50 mile radius" at bounding box center [563, 560] width 72 height 17
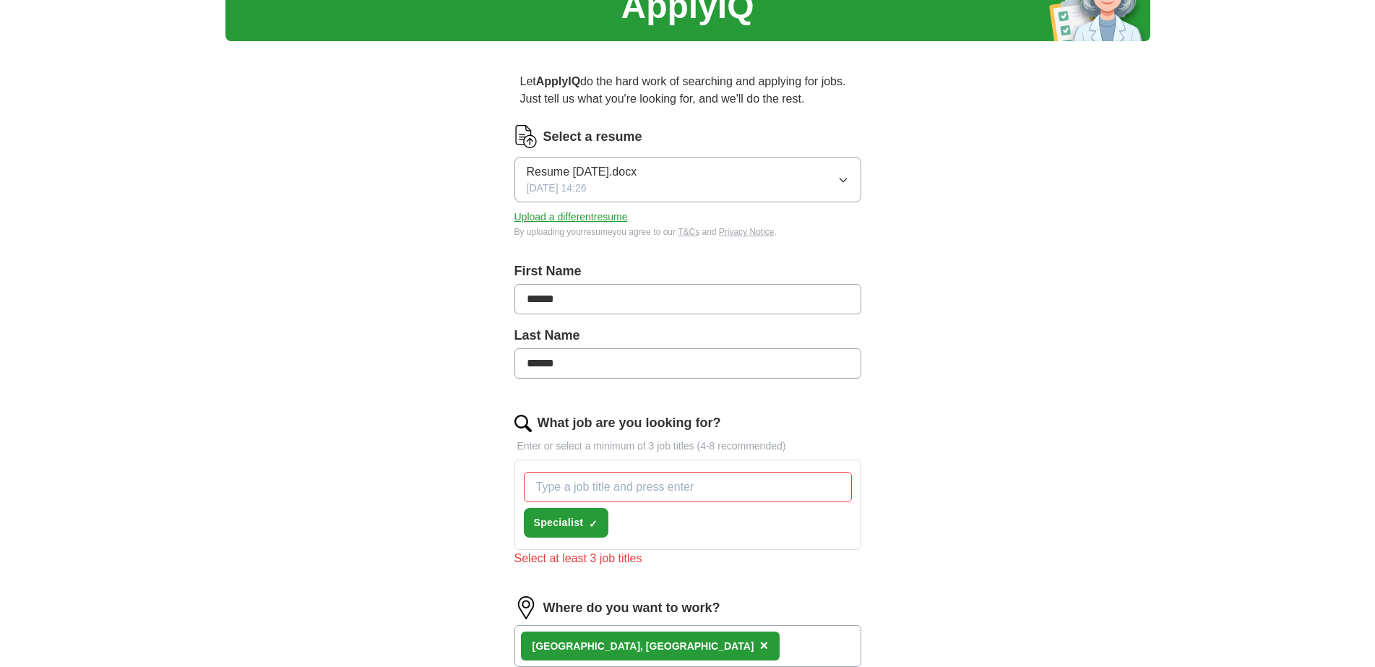
scroll to position [145, 0]
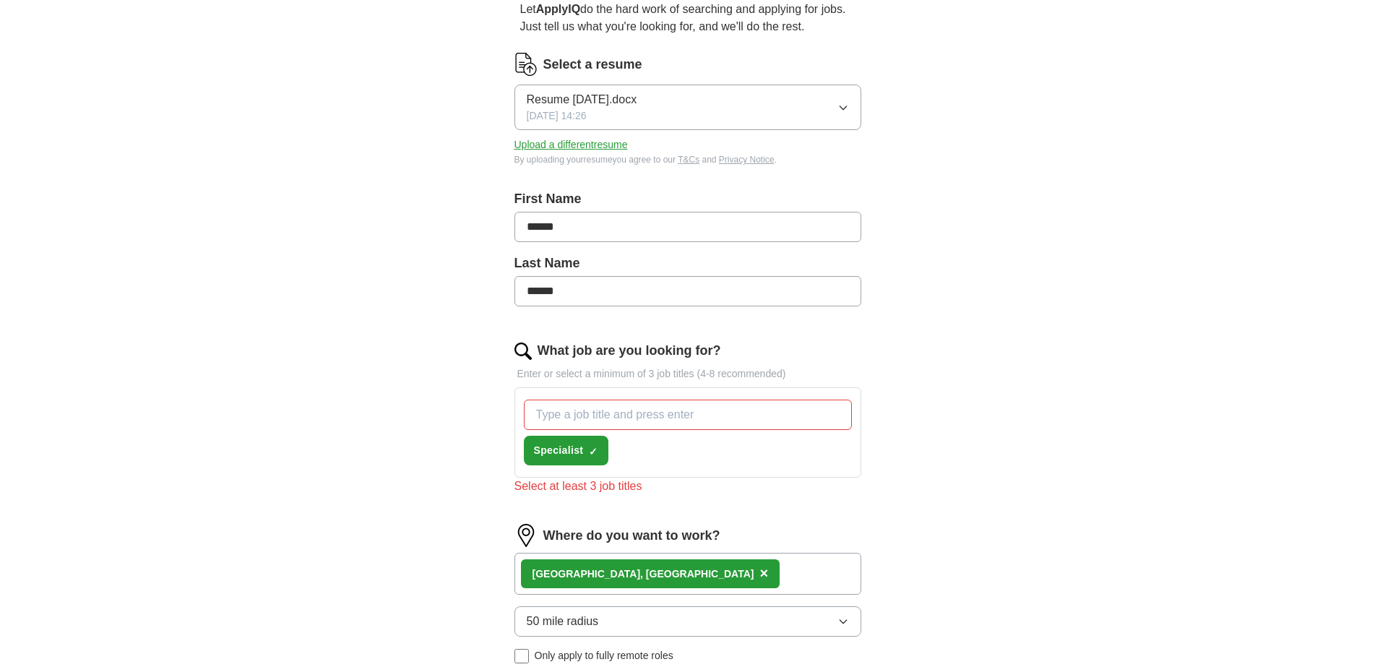
click at [653, 414] on input "What job are you looking for?" at bounding box center [688, 415] width 328 height 30
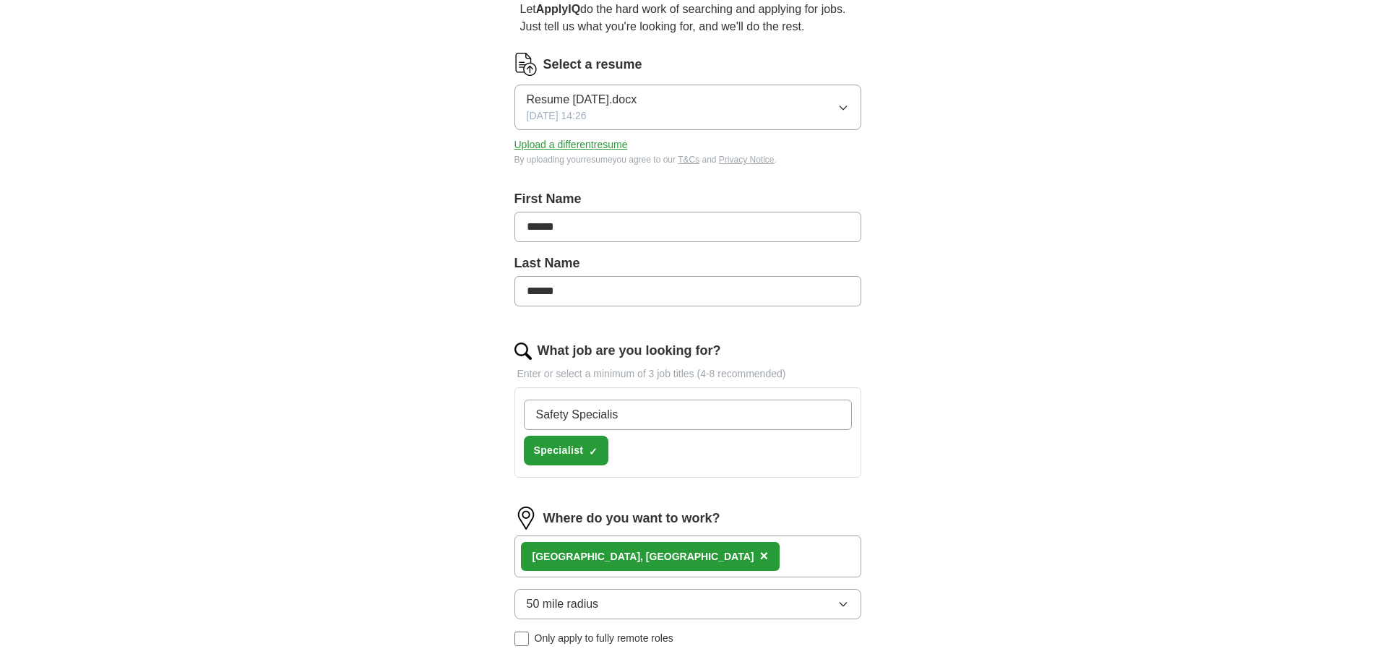
type input "Safety Specialist"
click at [603, 416] on input "EHS Speciaklist" at bounding box center [688, 415] width 328 height 30
type input "EHS Specialist"
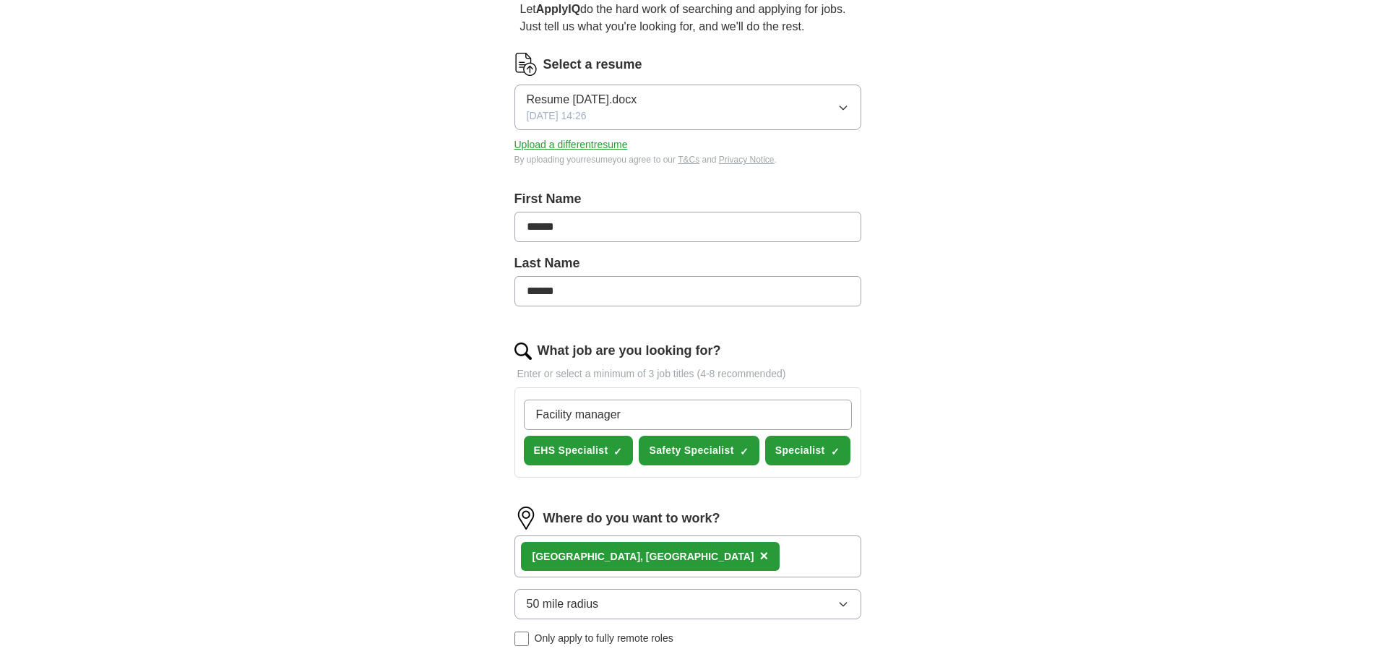
click at [585, 421] on input "Facility manager" at bounding box center [688, 415] width 328 height 30
type input "Facility Manager"
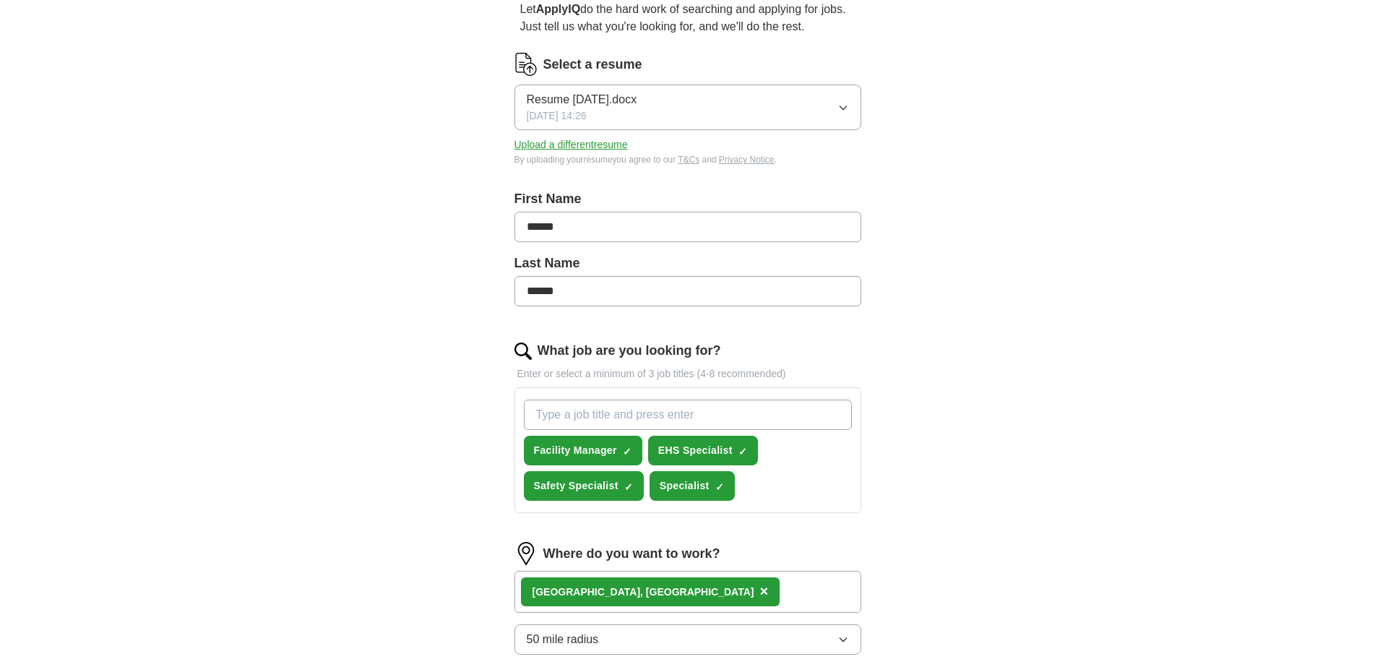
scroll to position [361, 0]
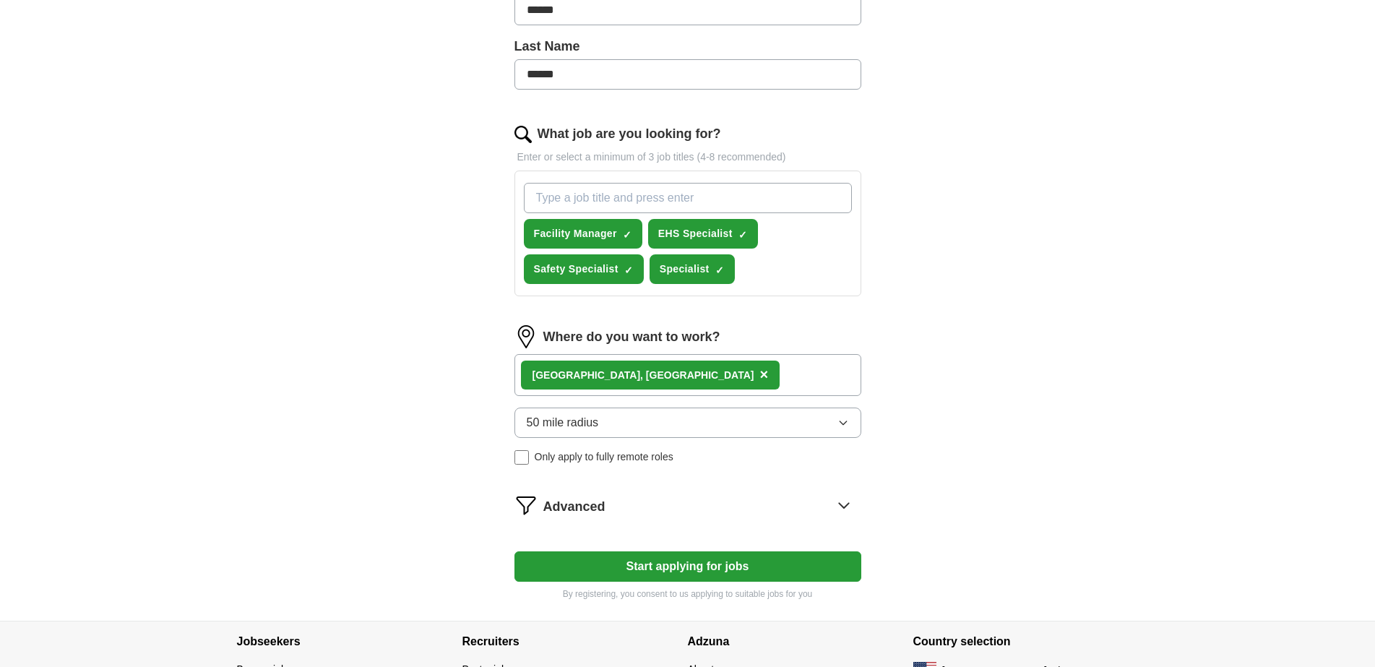
click at [702, 559] on button "Start applying for jobs" at bounding box center [688, 566] width 347 height 30
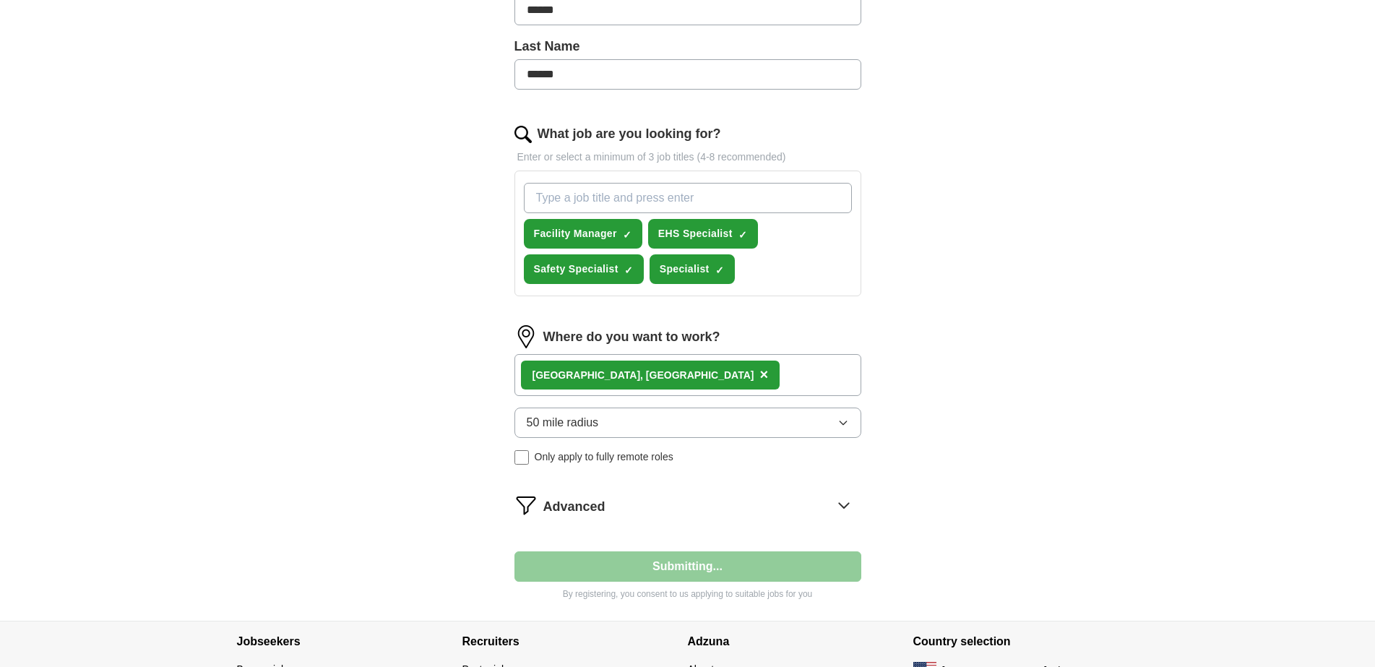
select select "**"
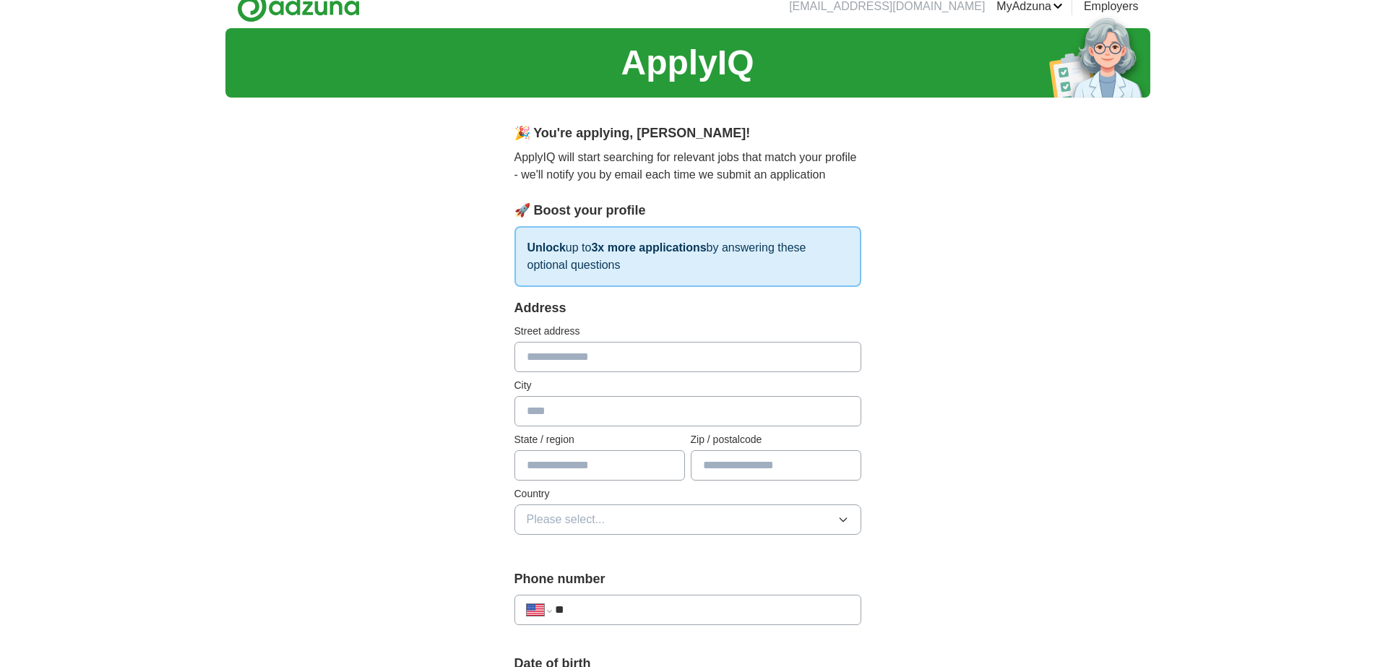
scroll to position [0, 0]
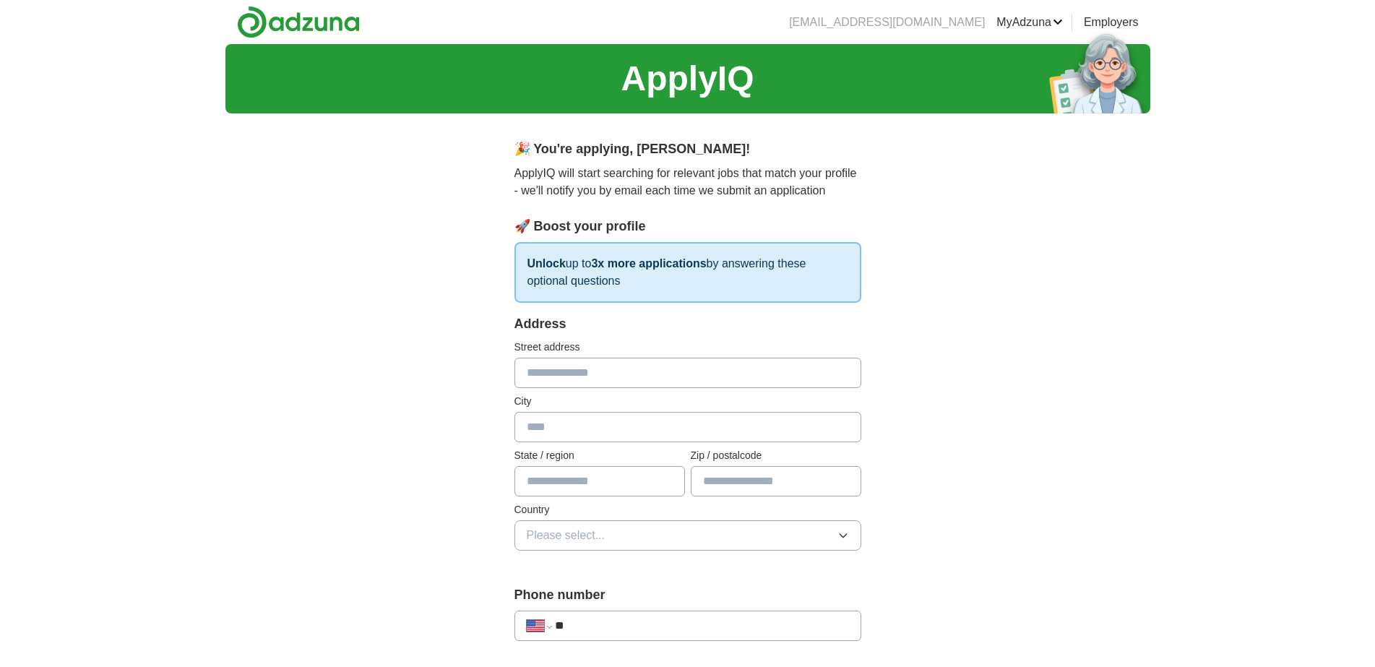
click at [550, 376] on input "text" at bounding box center [688, 373] width 347 height 30
type input "**********"
click at [578, 425] on input "text" at bounding box center [688, 427] width 347 height 30
type input "**********"
click at [587, 488] on input "text" at bounding box center [600, 481] width 171 height 30
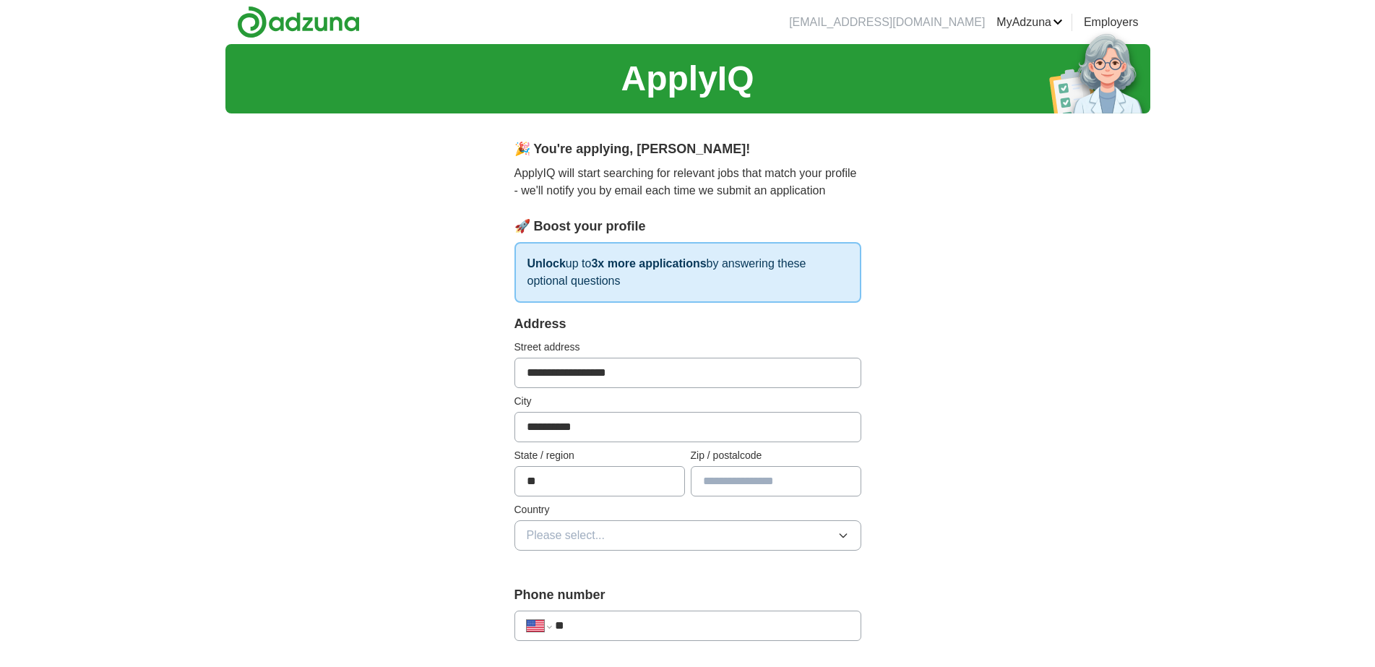
type input "**"
click at [744, 485] on input "text" at bounding box center [776, 481] width 171 height 30
type input "*****"
click at [596, 535] on span "Please select..." at bounding box center [566, 535] width 79 height 17
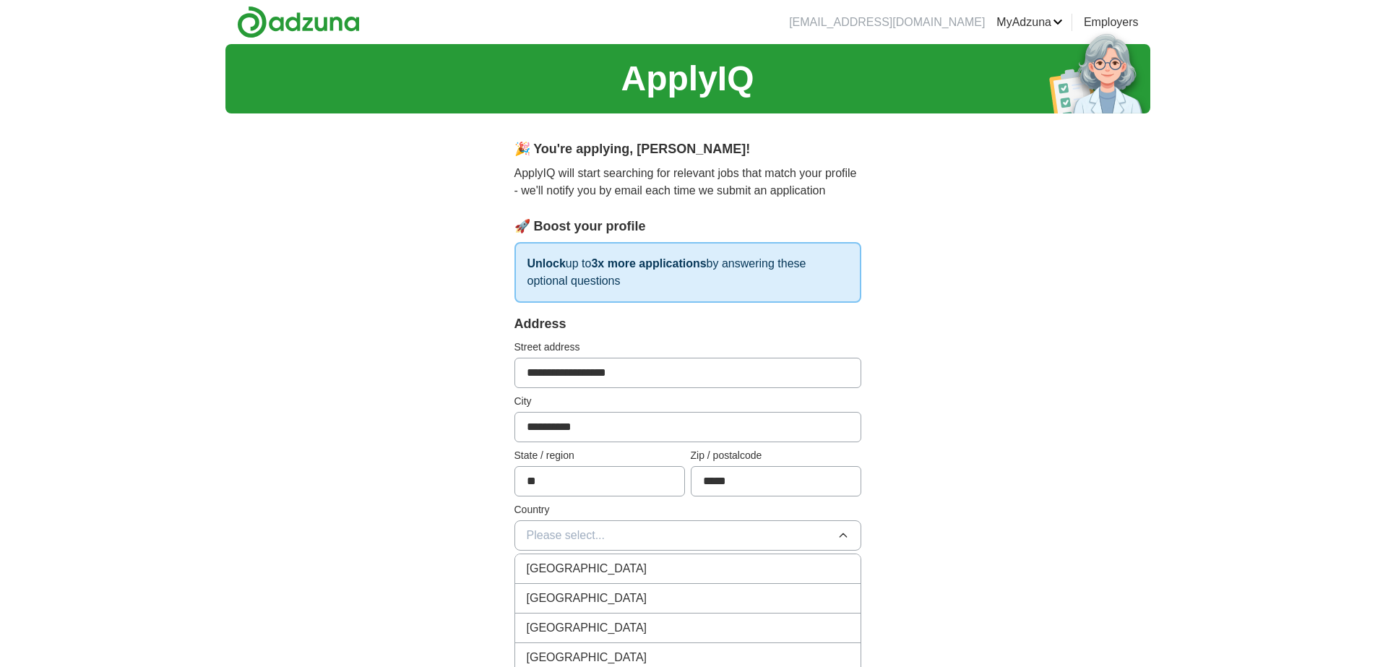
click at [592, 594] on span "United States" at bounding box center [587, 598] width 121 height 17
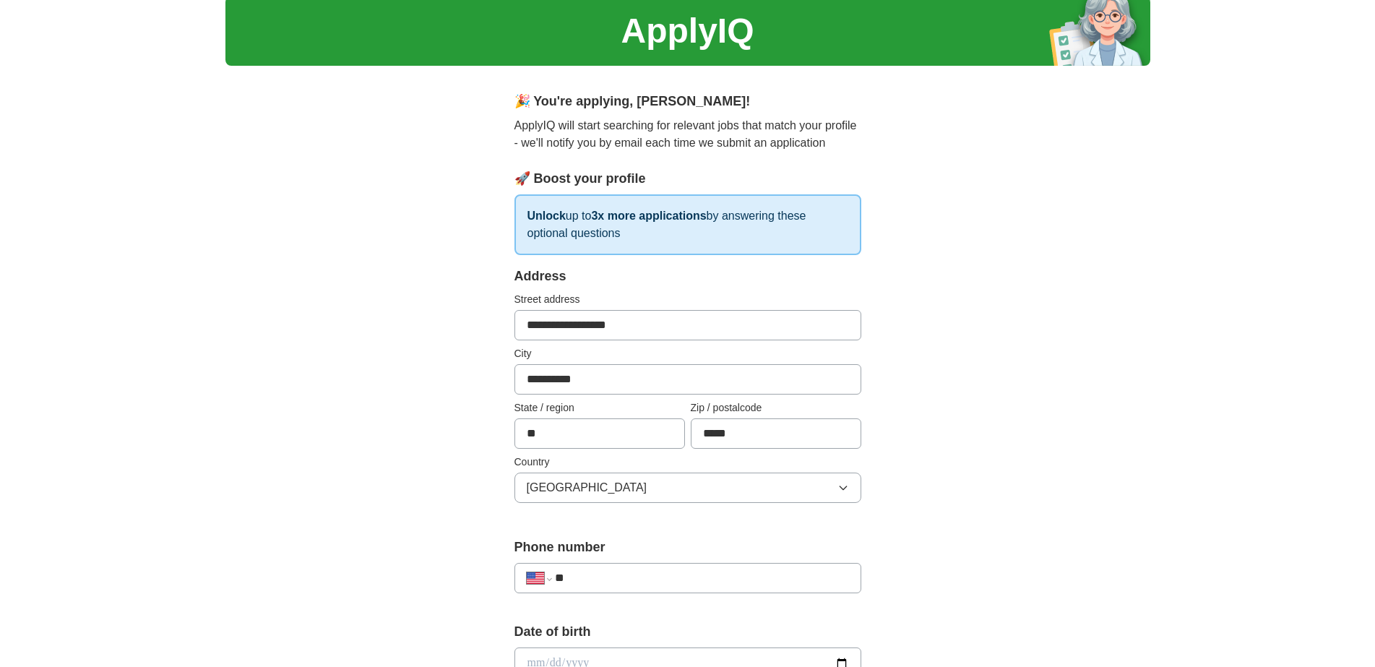
scroll to position [72, 0]
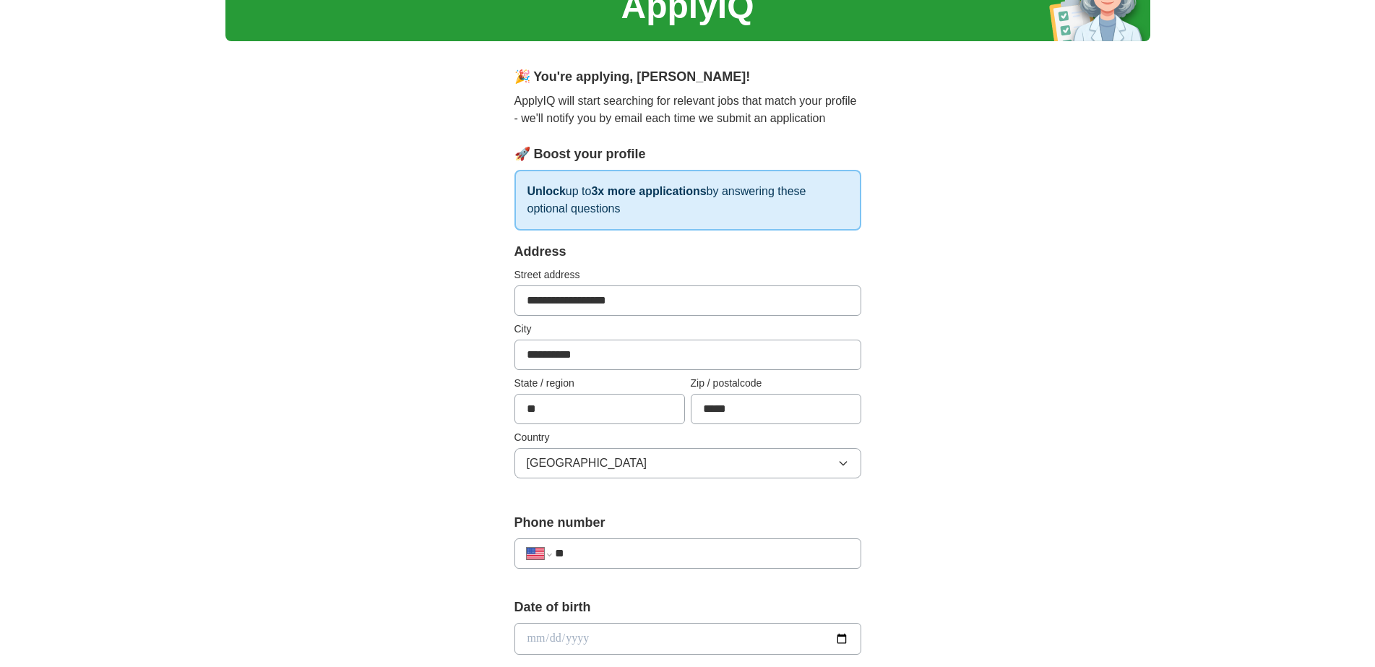
click at [618, 548] on input "**" at bounding box center [701, 553] width 293 height 17
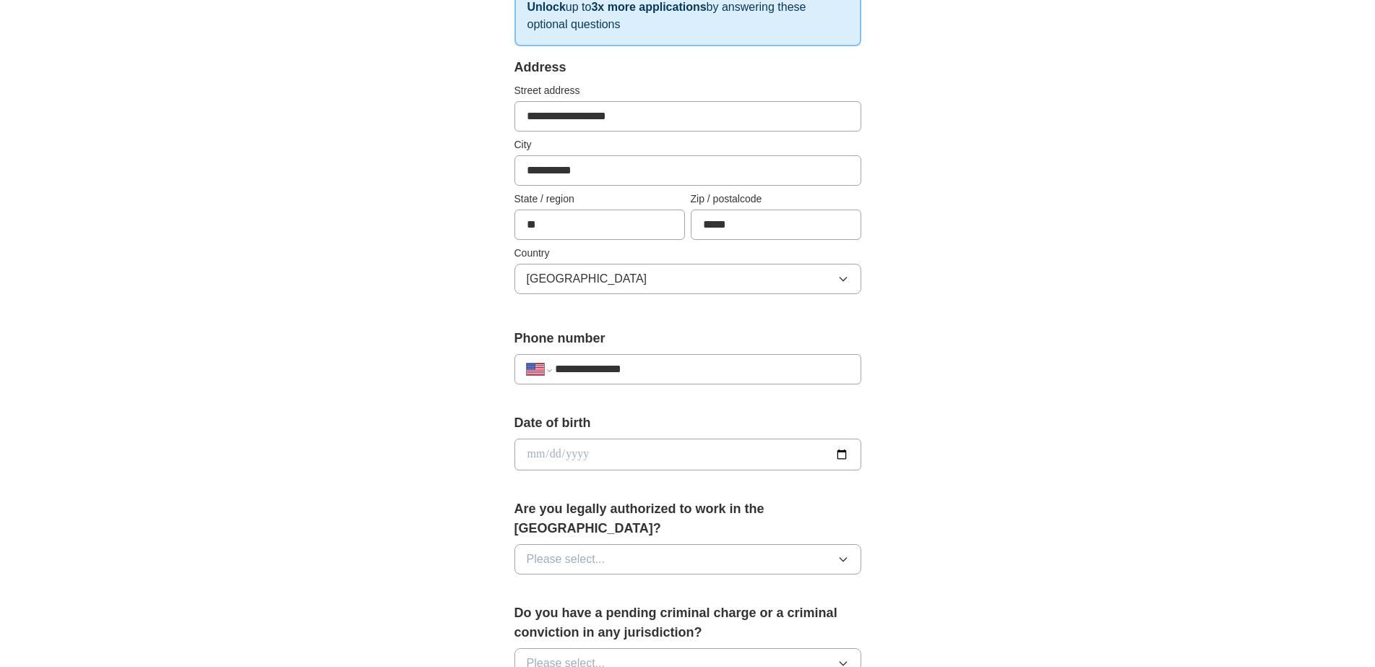
scroll to position [289, 0]
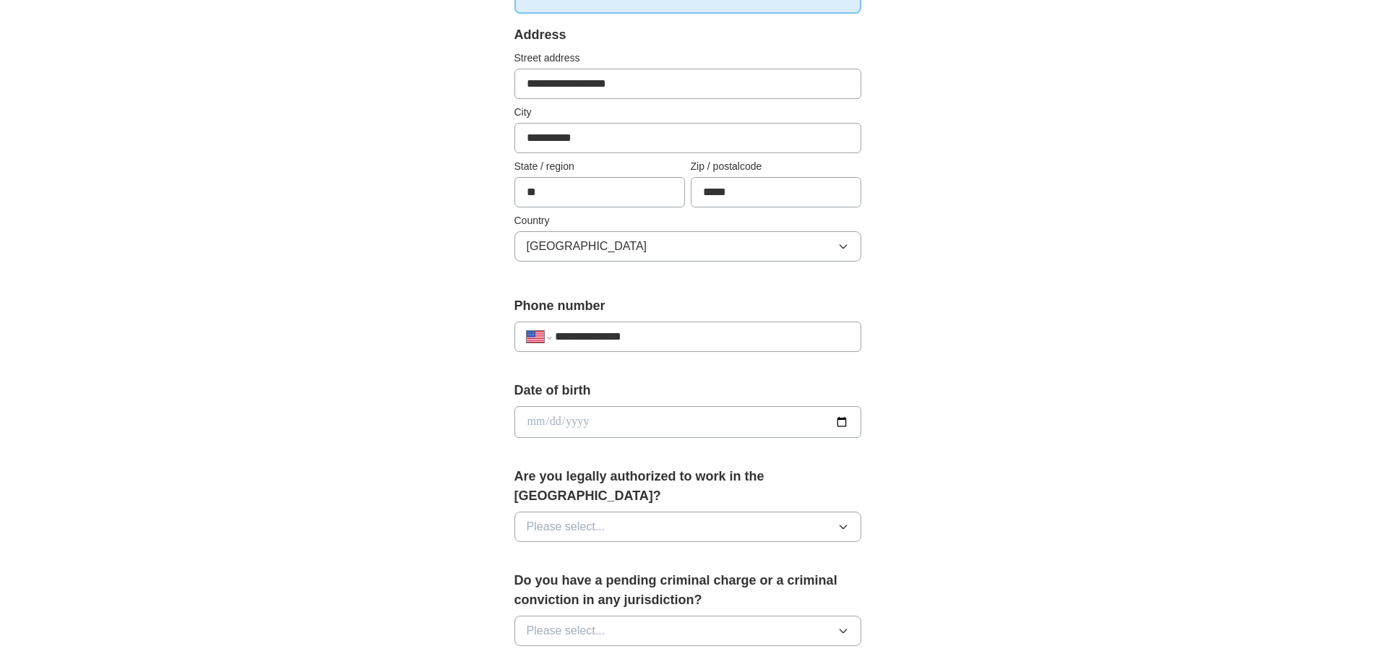
type input "**********"
click at [841, 521] on icon "button" at bounding box center [844, 527] width 12 height 12
click at [616, 551] on div "Yes" at bounding box center [688, 559] width 322 height 17
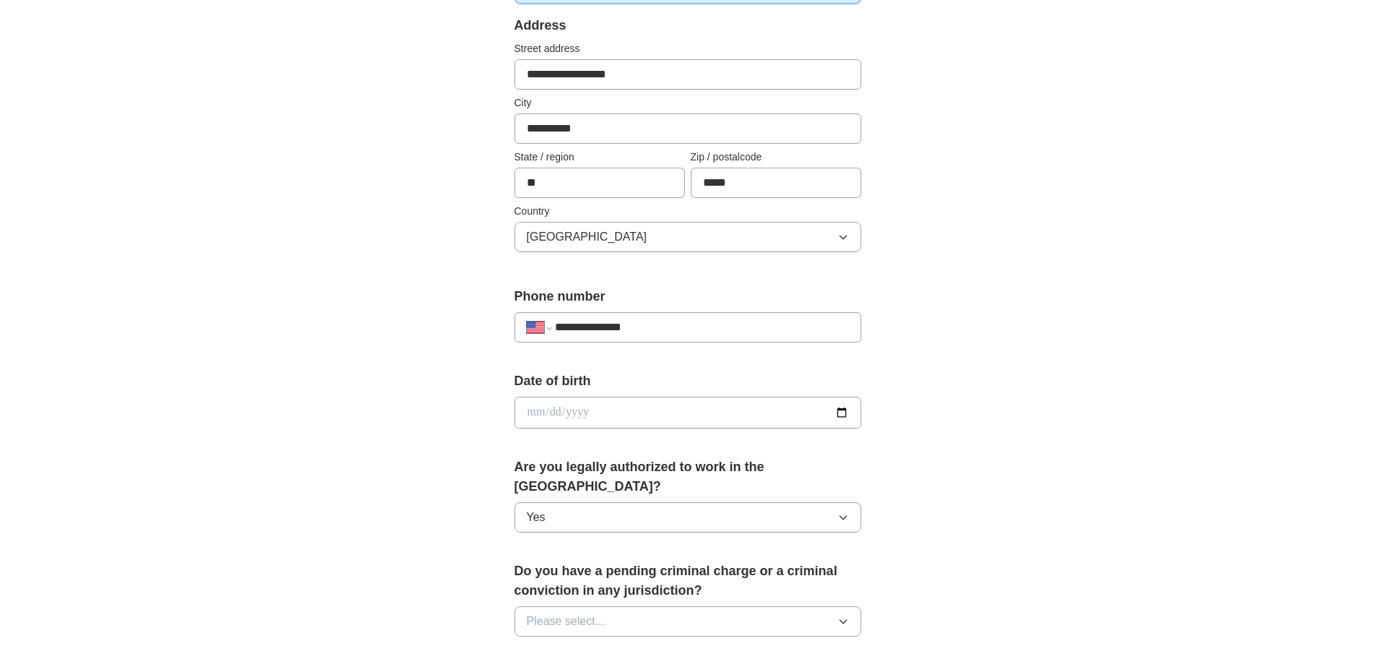
scroll to position [361, 0]
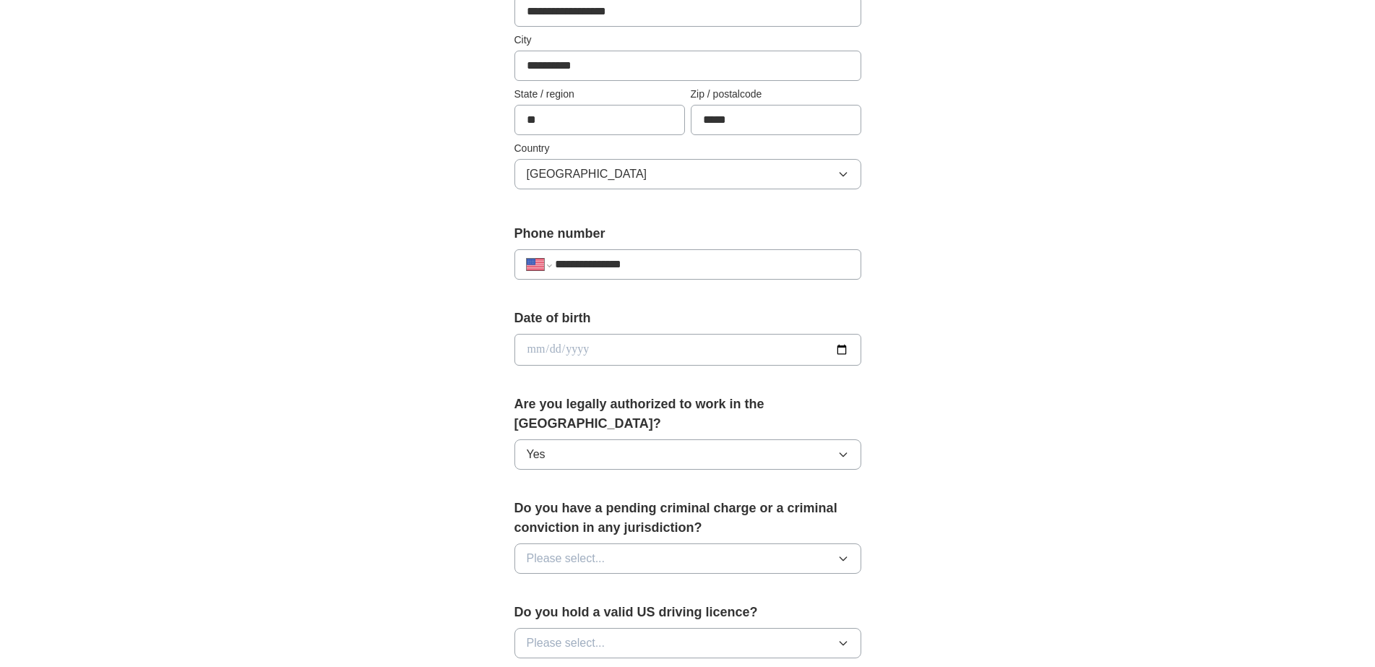
click at [846, 553] on icon "button" at bounding box center [844, 559] width 12 height 12
click at [541, 613] on span "No" at bounding box center [534, 621] width 14 height 17
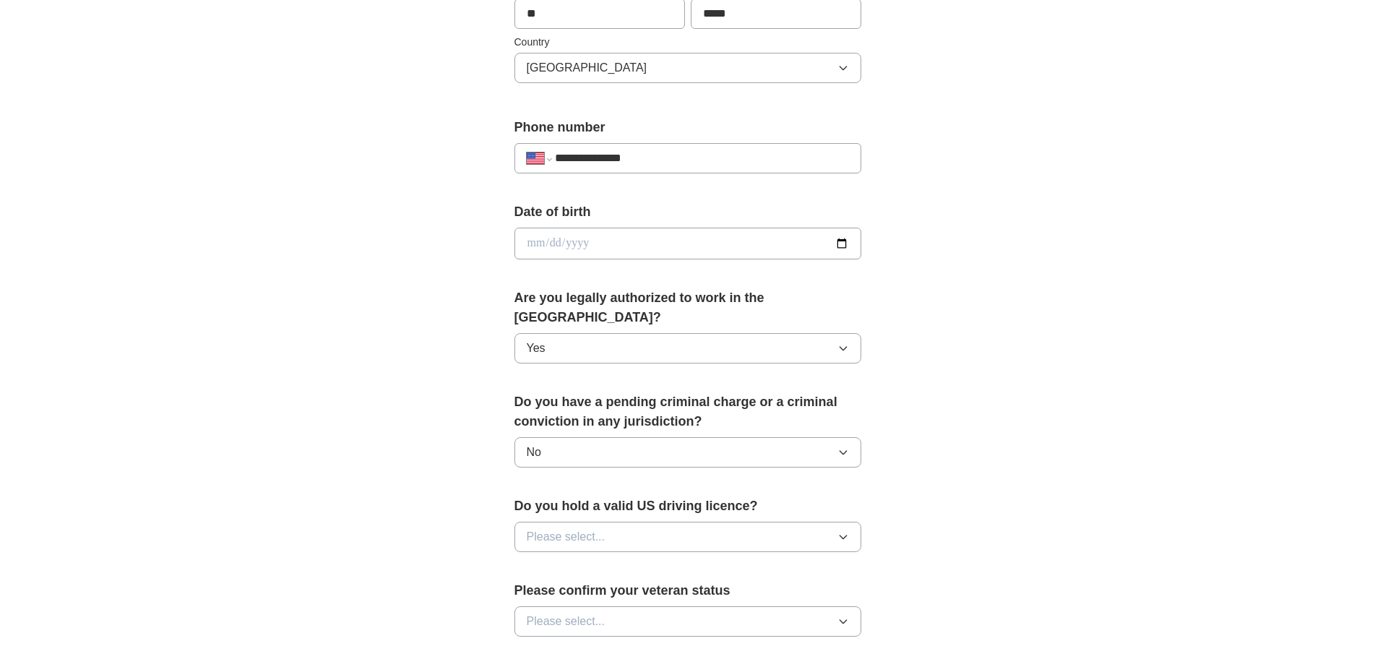
scroll to position [506, 0]
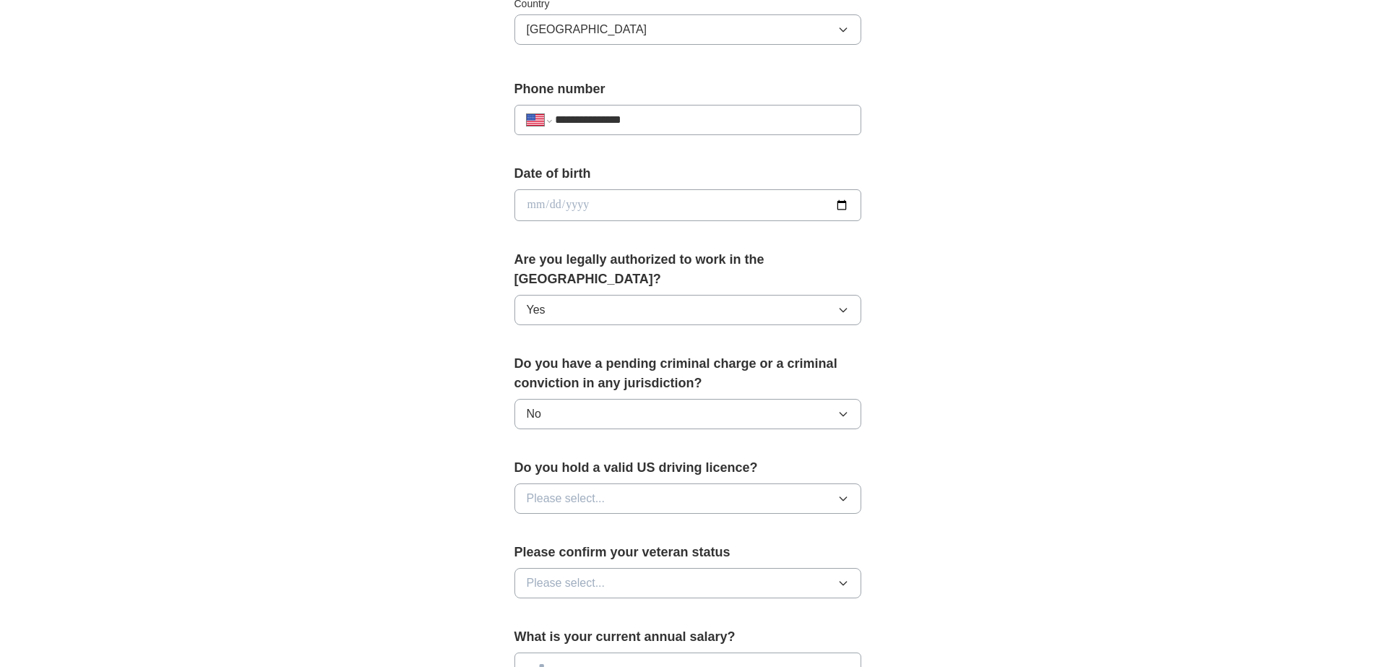
click at [844, 493] on icon "button" at bounding box center [844, 499] width 12 height 12
click at [578, 523] on div "Yes" at bounding box center [688, 531] width 322 height 17
click at [846, 577] on icon "button" at bounding box center [844, 583] width 12 height 12
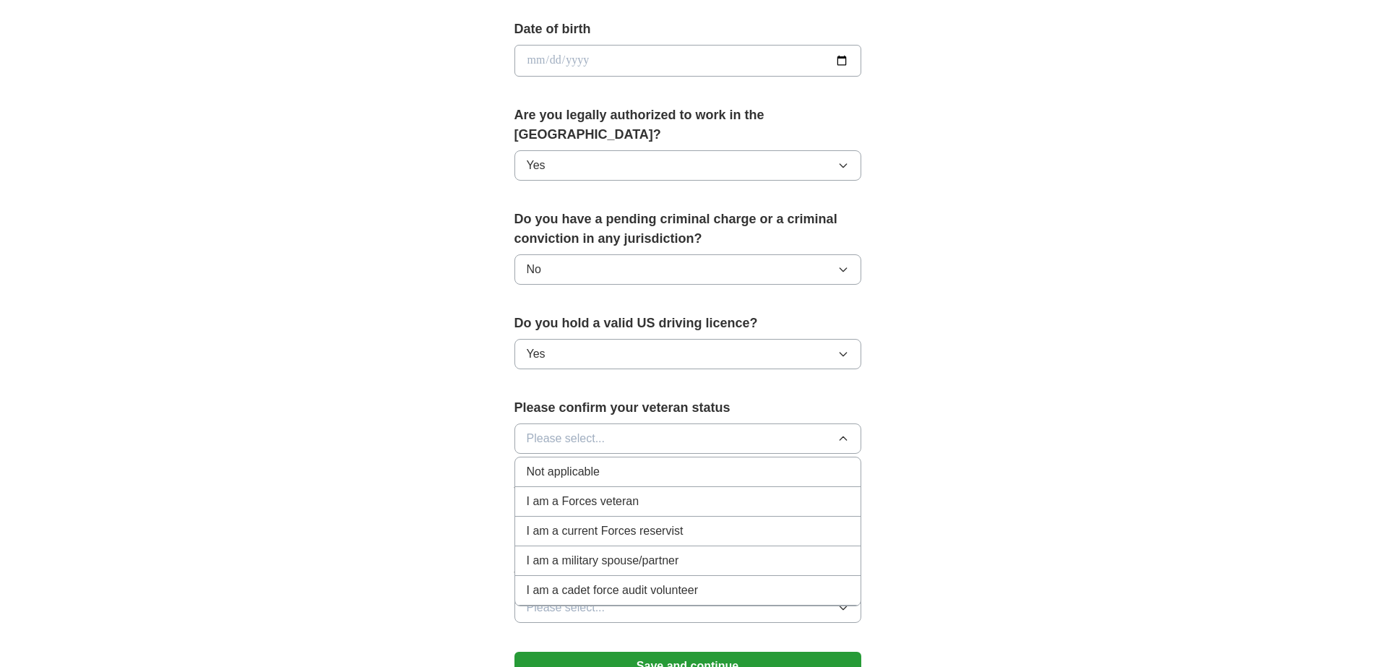
click at [1030, 519] on div "**********" at bounding box center [687, 52] width 925 height 1316
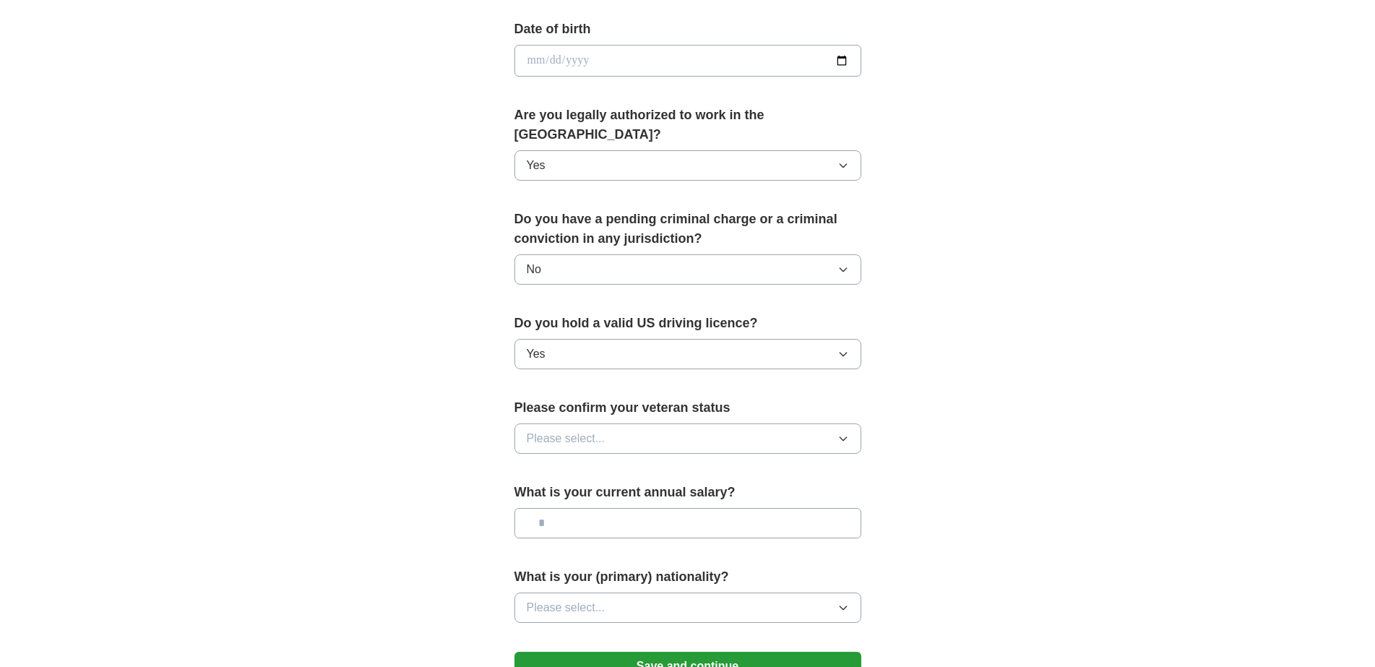
click at [843, 433] on icon "button" at bounding box center [844, 439] width 12 height 12
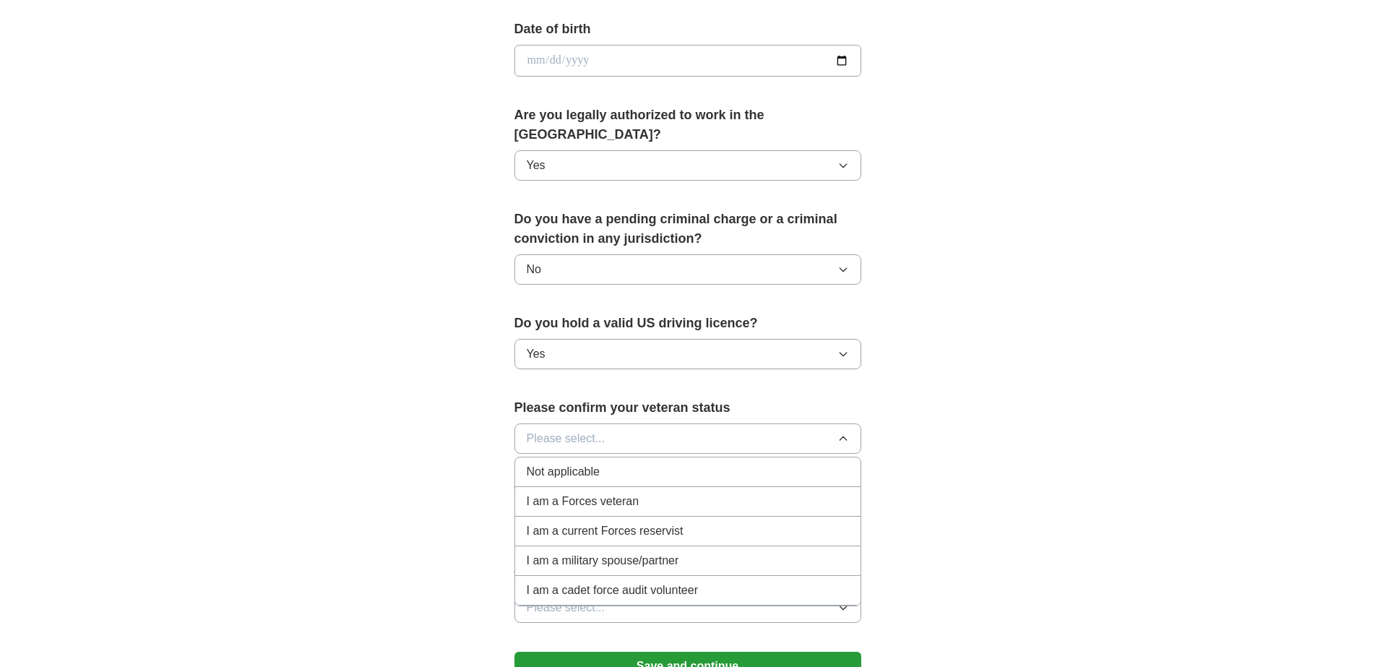
click at [548, 463] on span "Not applicable" at bounding box center [563, 471] width 73 height 17
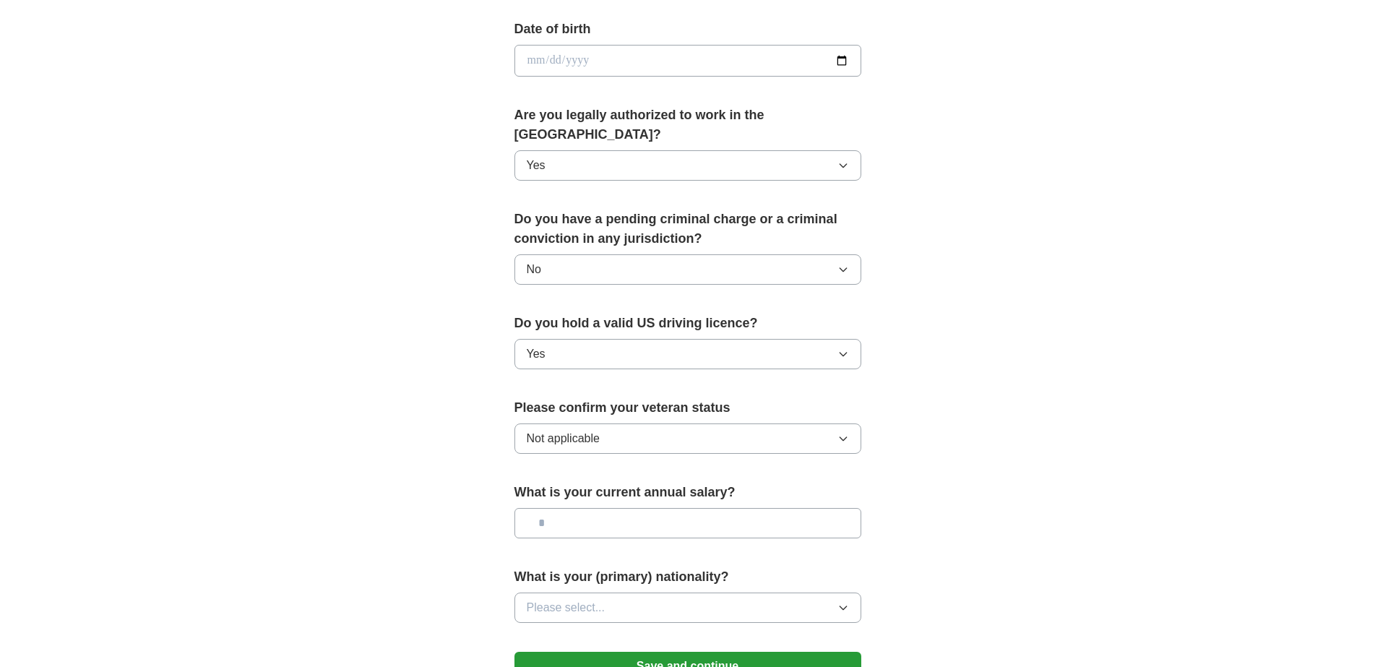
click at [590, 508] on input "text" at bounding box center [688, 523] width 347 height 30
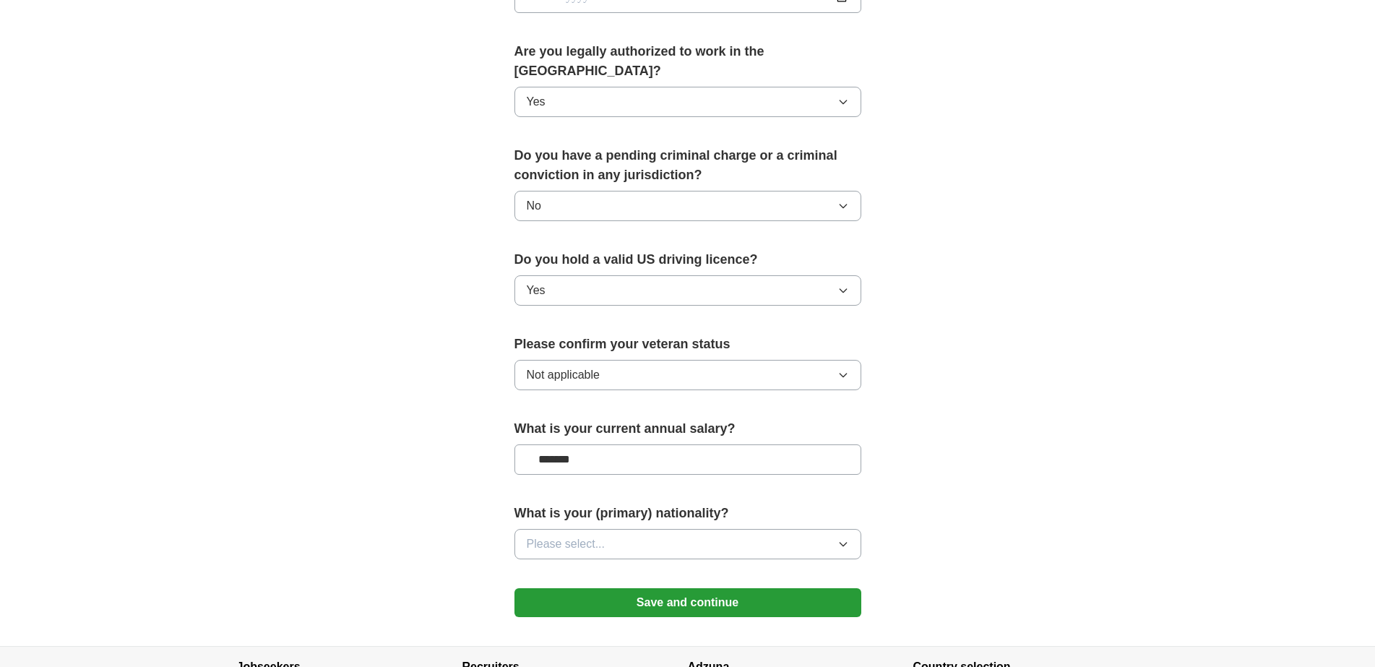
scroll to position [795, 0]
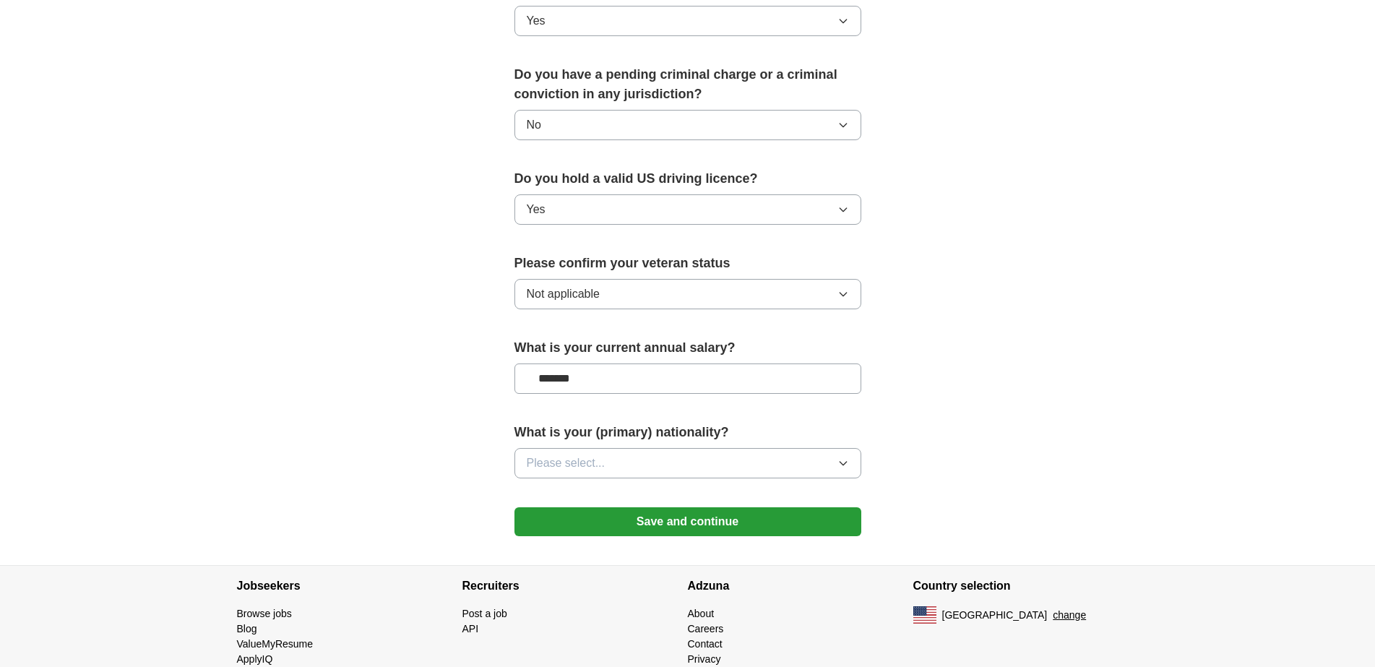
type input "*******"
click at [843, 462] on icon "button" at bounding box center [843, 464] width 7 height 4
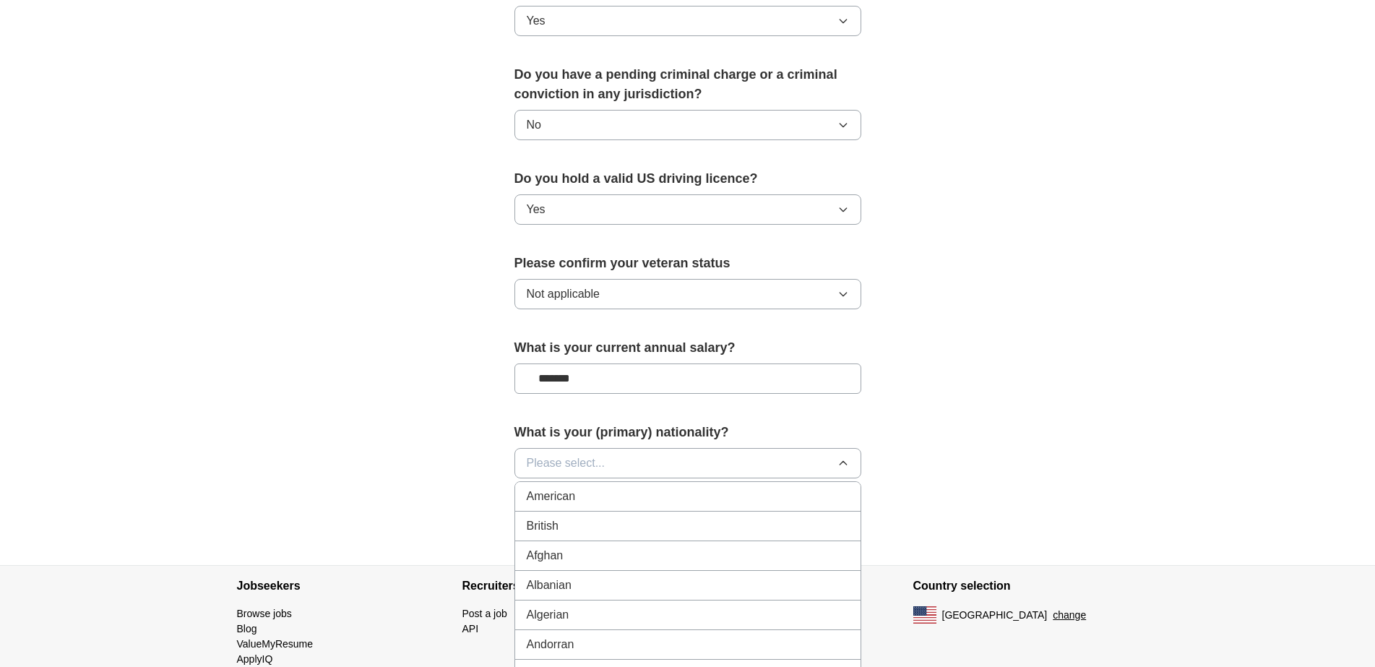
click at [576, 488] on div "American" at bounding box center [688, 496] width 322 height 17
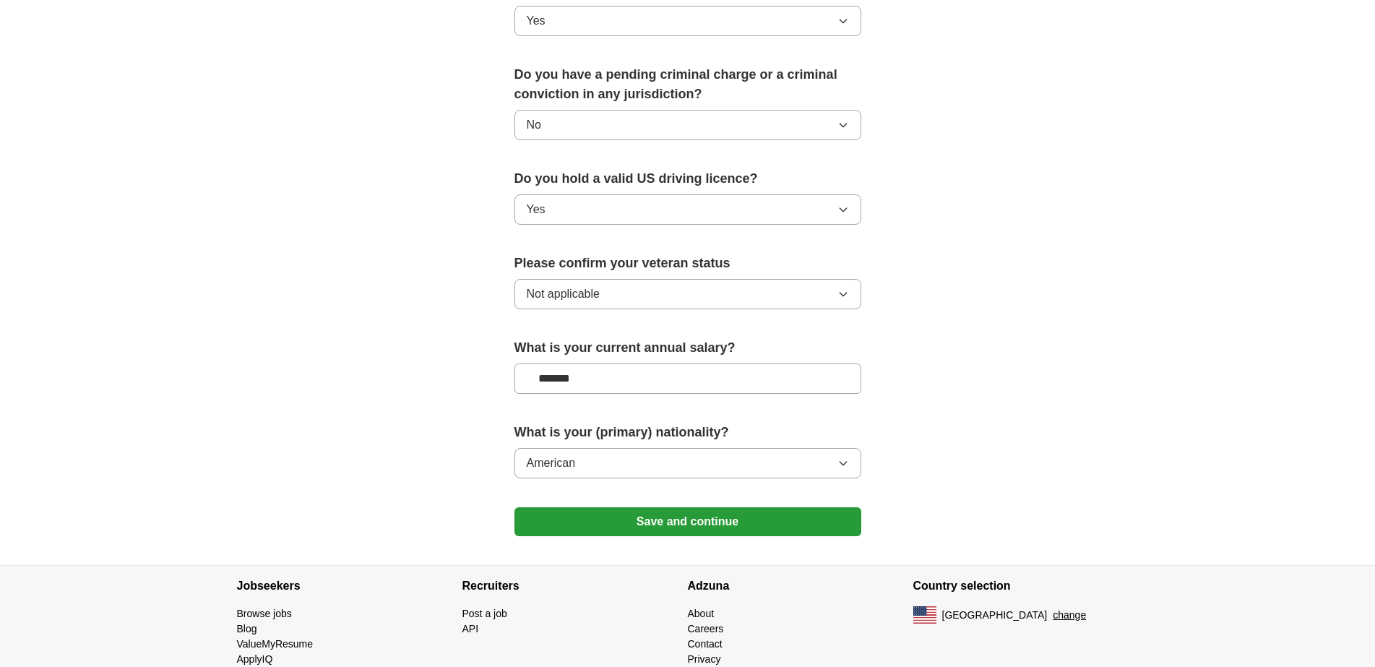
click at [676, 507] on button "Save and continue" at bounding box center [688, 521] width 347 height 29
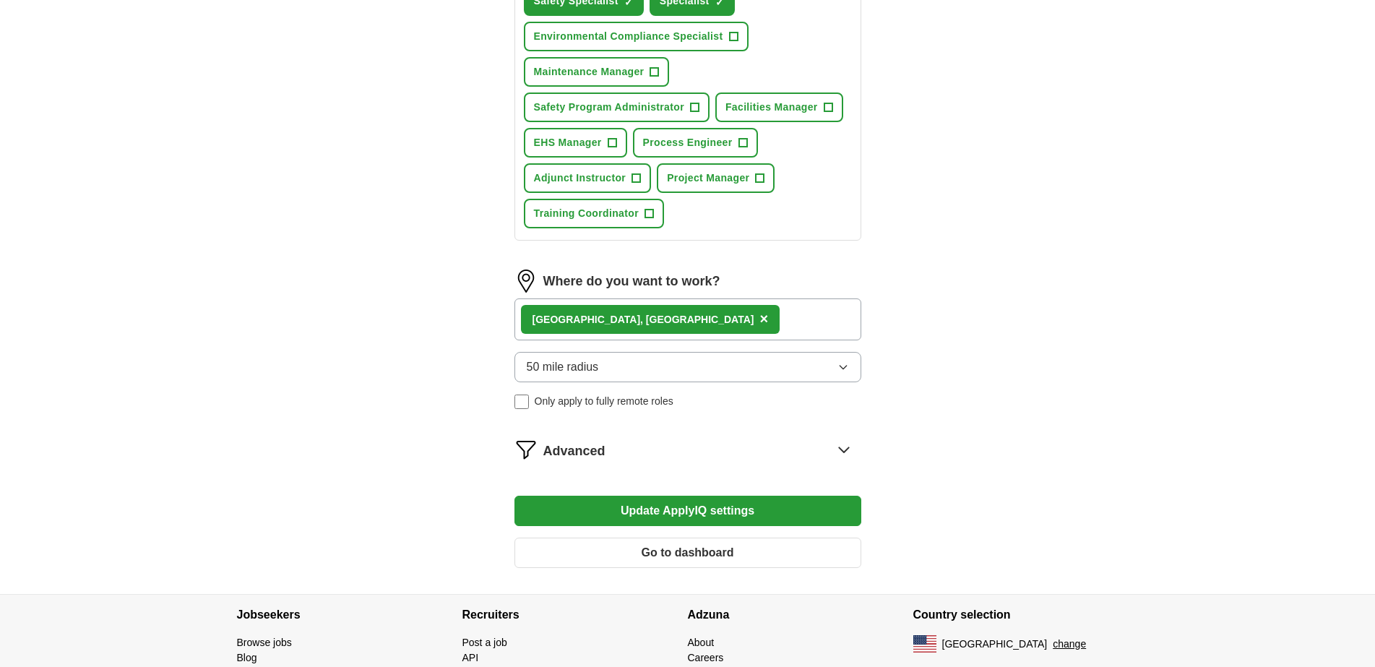
scroll to position [630, 0]
click at [686, 500] on button "Update ApplyIQ settings" at bounding box center [688, 510] width 347 height 30
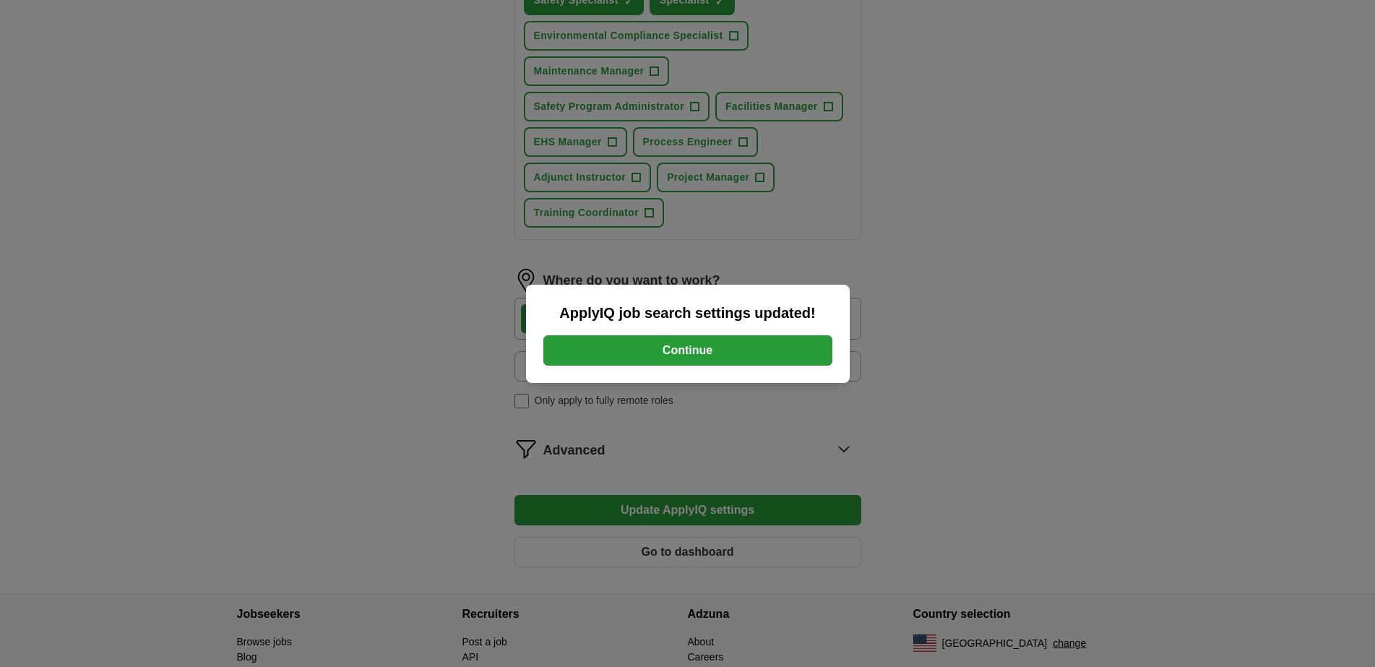
click at [681, 353] on button "Continue" at bounding box center [687, 350] width 289 height 30
